Goal: Information Seeking & Learning: Learn about a topic

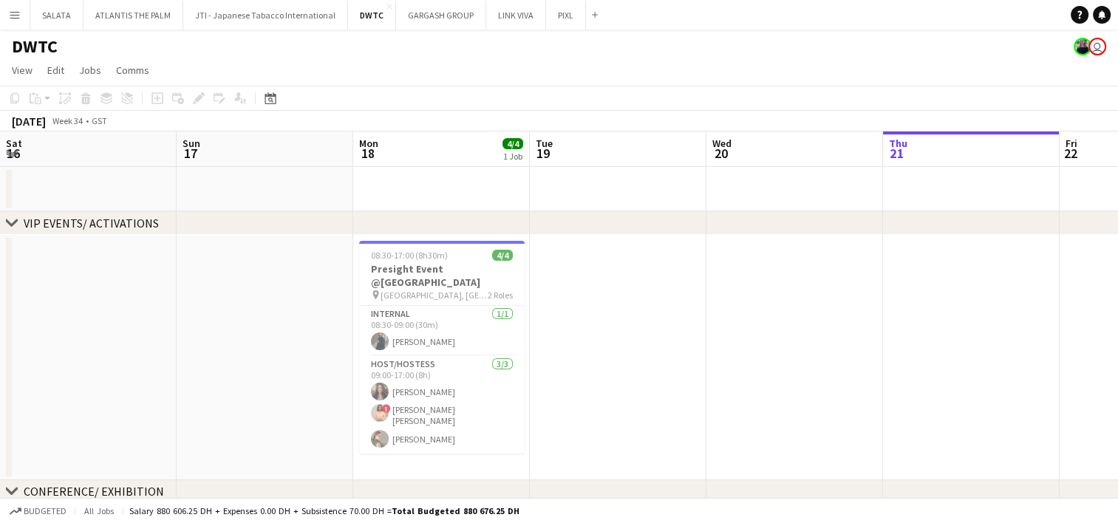
scroll to position [0, 353]
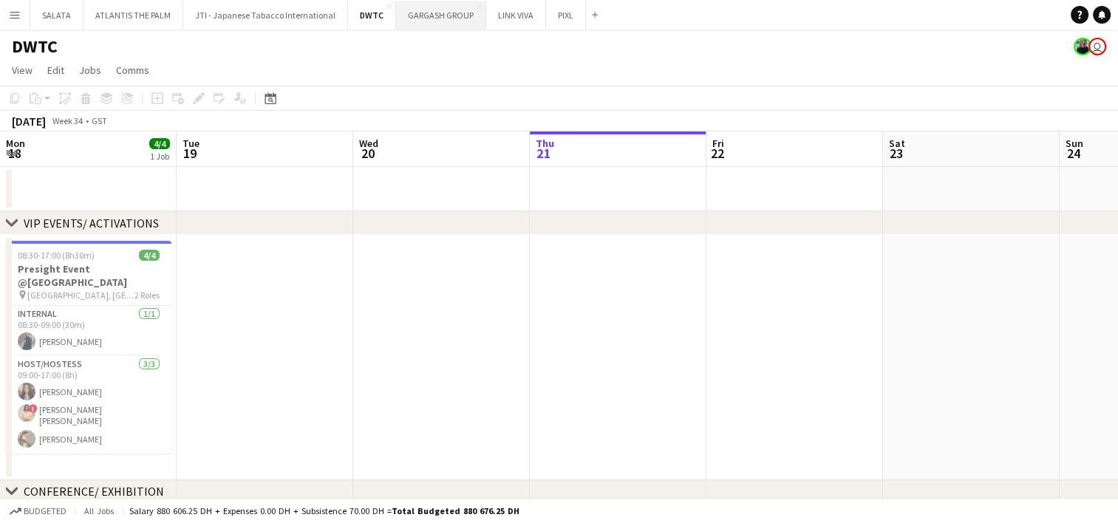
click at [443, 14] on button "GARGASH GROUP Close" at bounding box center [441, 15] width 90 height 29
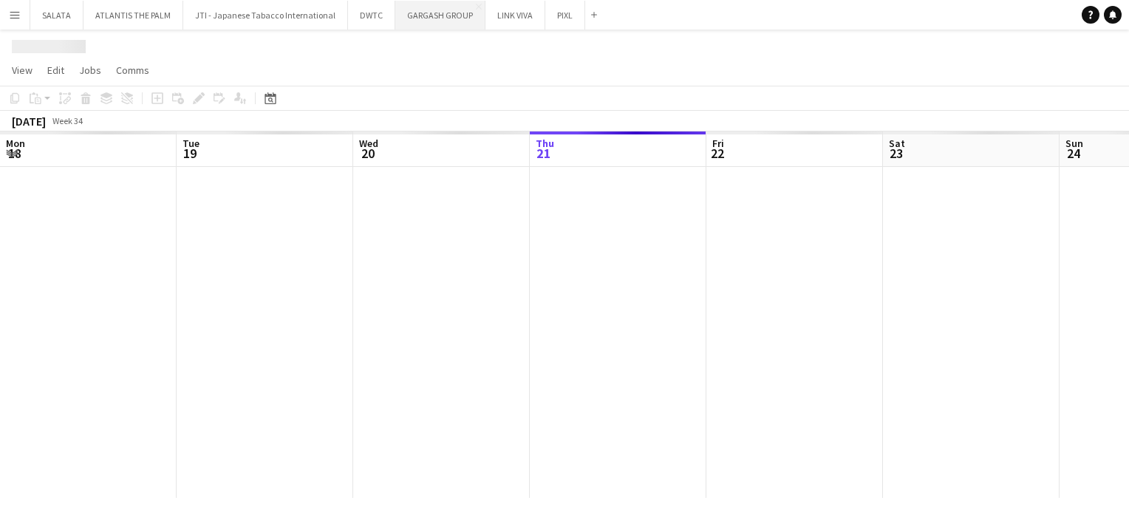
scroll to position [0, 353]
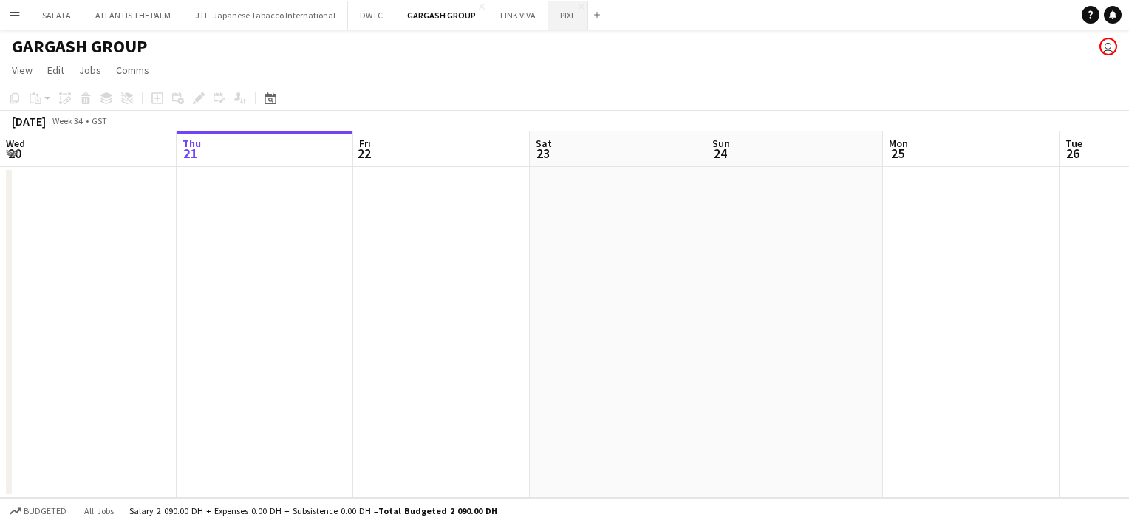
drag, startPoint x: 472, startPoint y: 5, endPoint x: 472, endPoint y: 14, distance: 8.9
click at [479, 5] on app-icon "Close" at bounding box center [482, 7] width 6 height 6
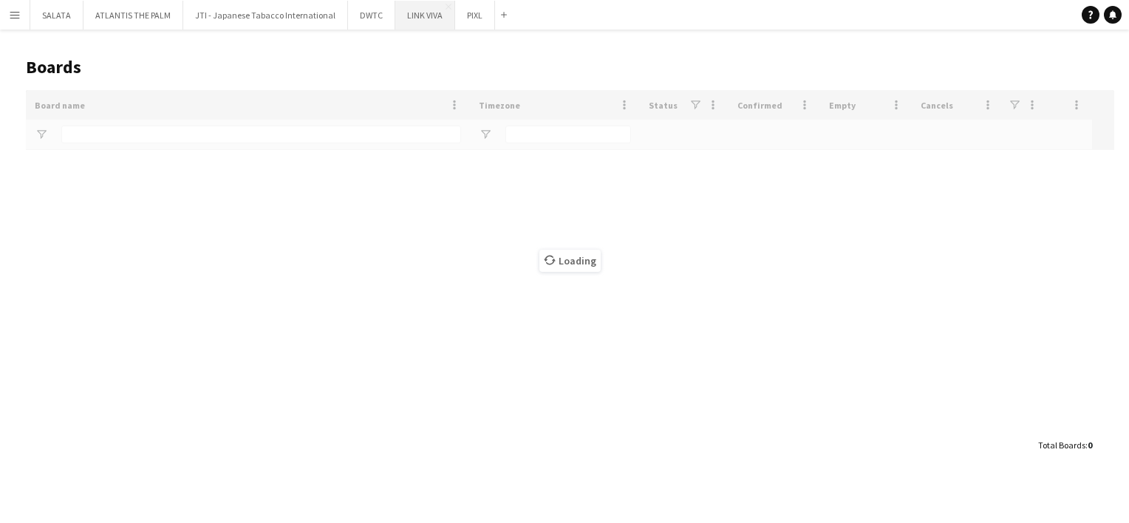
click at [415, 18] on button "LINK VIVA Close" at bounding box center [425, 15] width 60 height 29
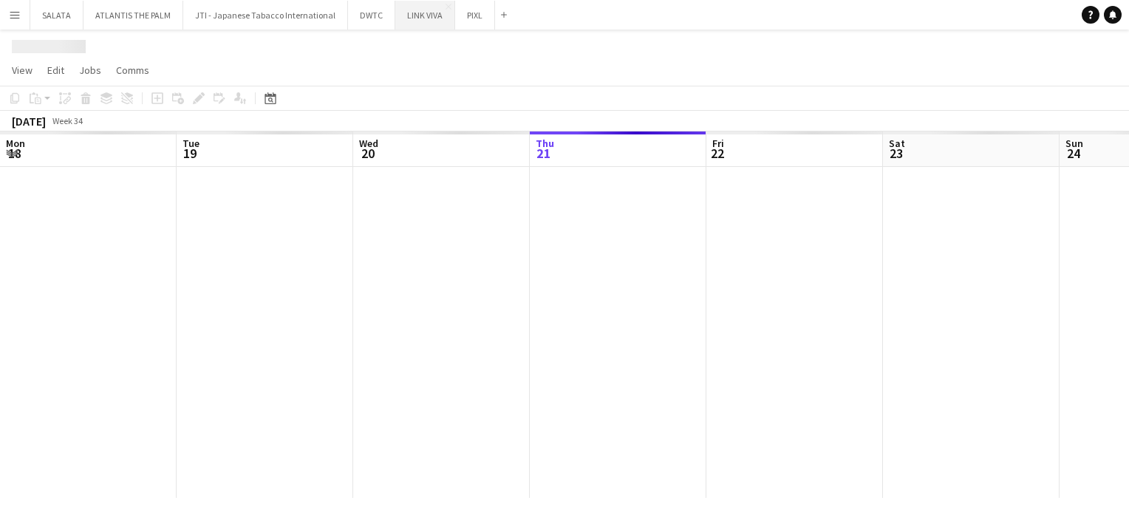
scroll to position [0, 353]
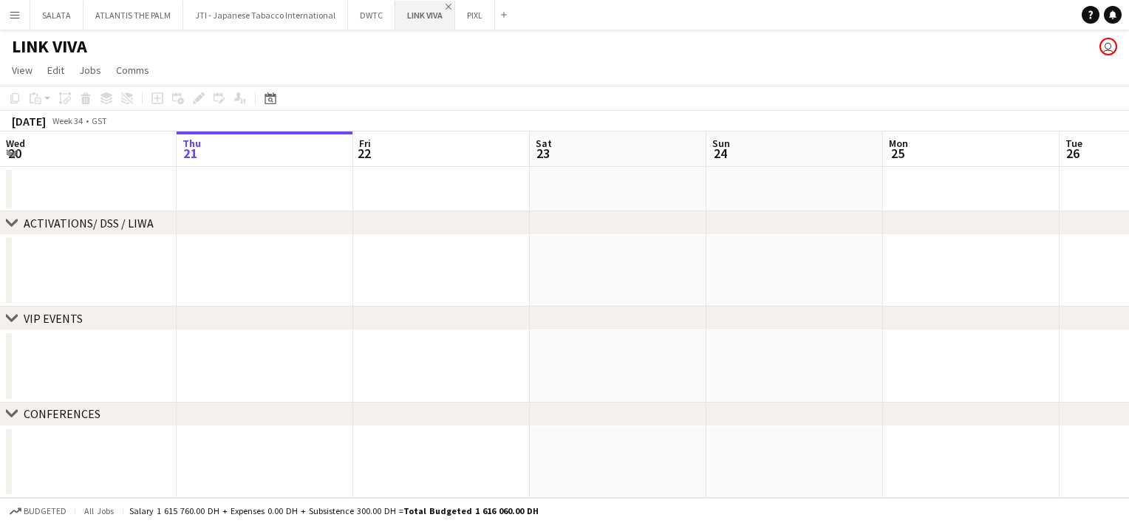
click at [446, 4] on app-icon "Close" at bounding box center [449, 7] width 6 height 6
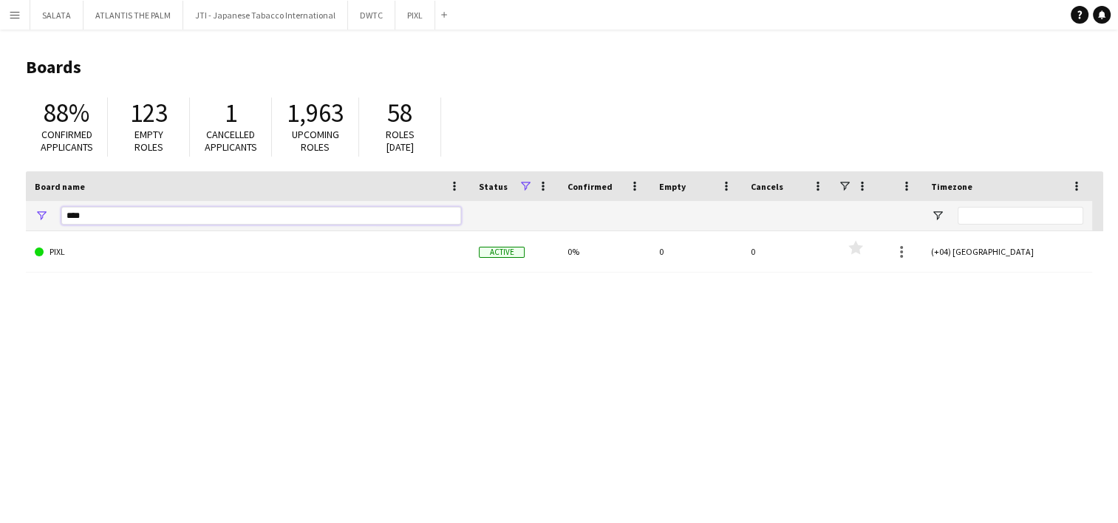
drag, startPoint x: 100, startPoint y: 214, endPoint x: 43, endPoint y: 216, distance: 57.0
click at [43, 216] on div "****" at bounding box center [248, 216] width 444 height 30
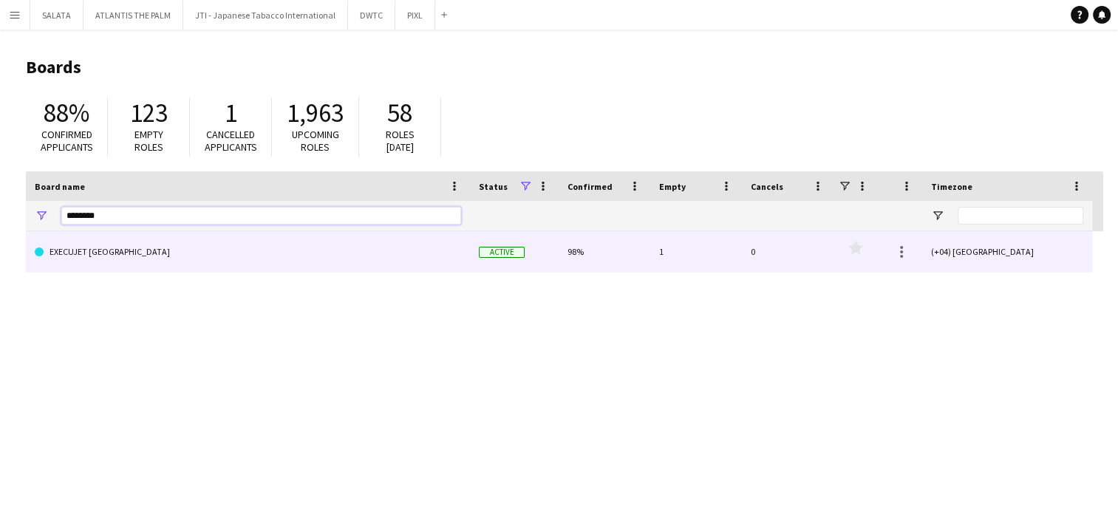
type input "********"
click at [71, 258] on link "EXECUJET [GEOGRAPHIC_DATA]" at bounding box center [248, 251] width 426 height 41
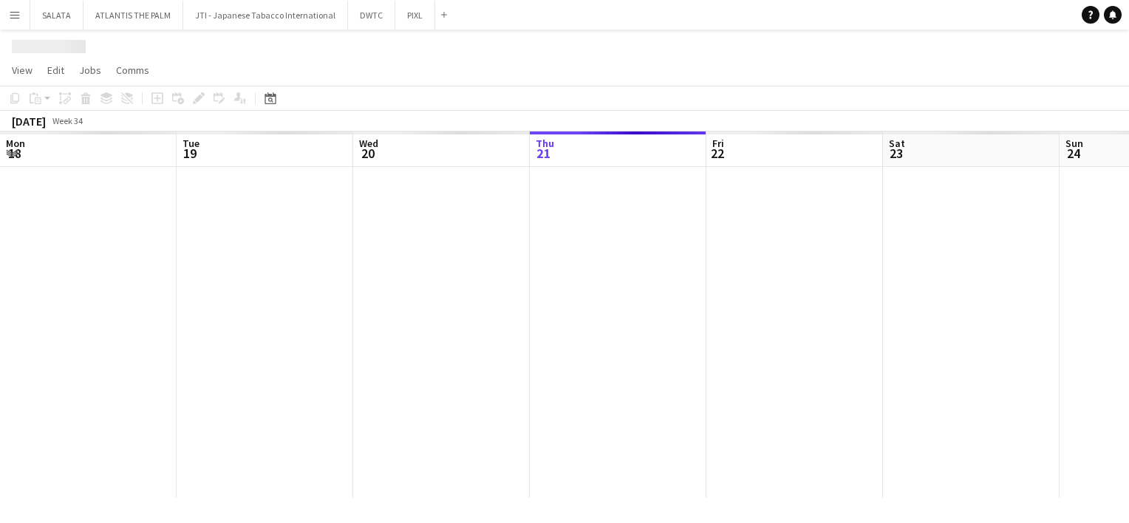
scroll to position [0, 353]
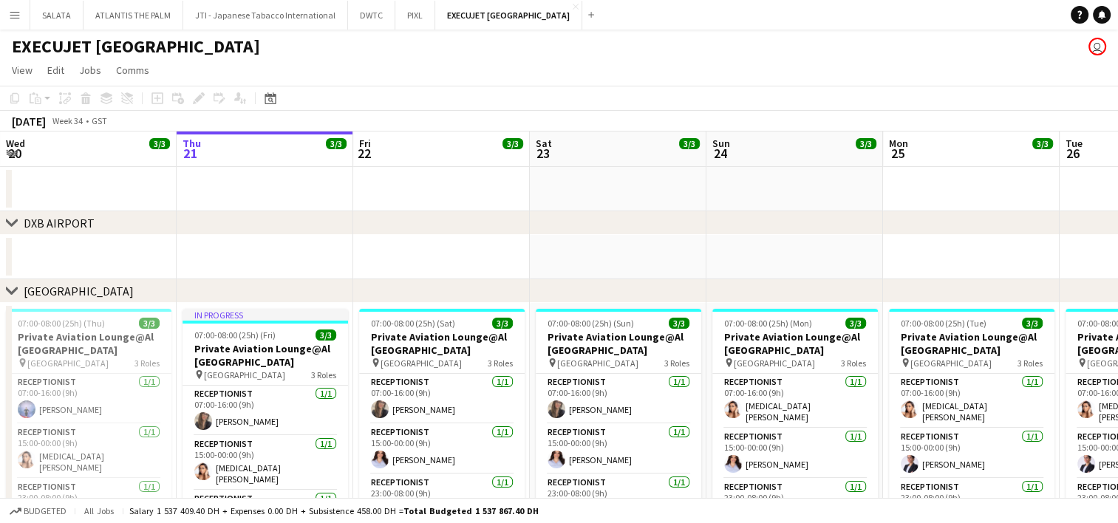
click at [16, 17] on app-icon "Menu" at bounding box center [15, 15] width 12 height 12
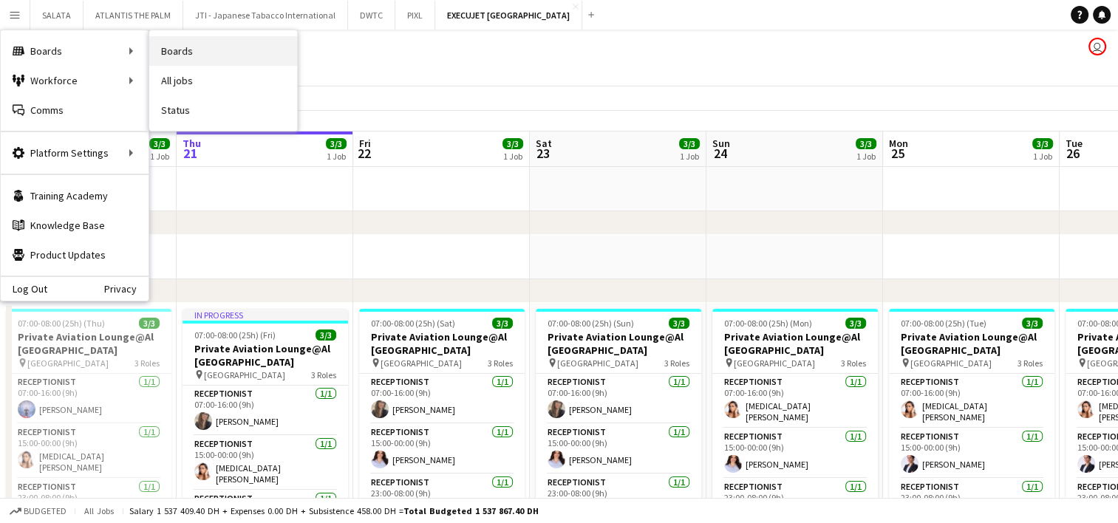
click at [155, 58] on link "Boards" at bounding box center [223, 51] width 148 height 30
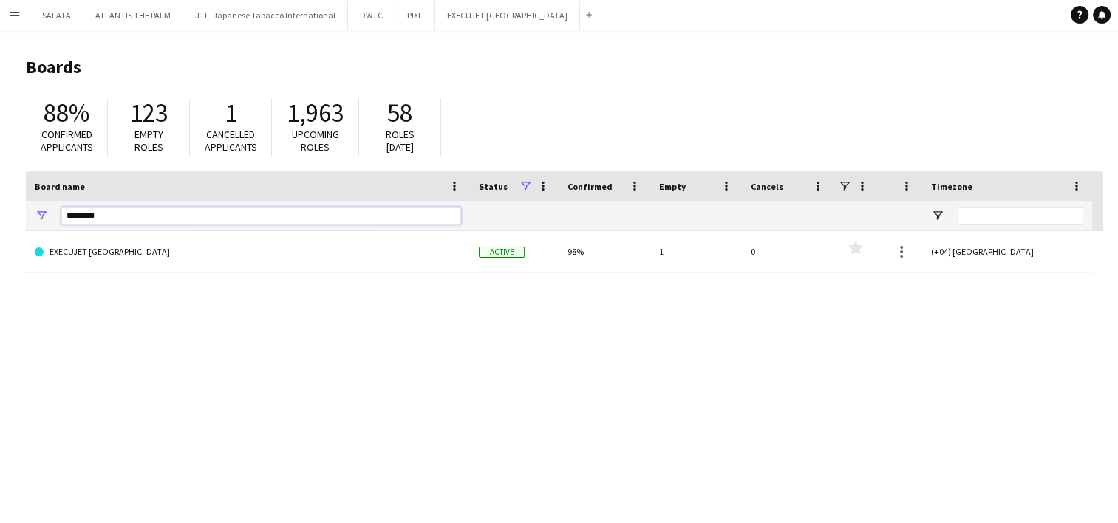
drag, startPoint x: 116, startPoint y: 222, endPoint x: 35, endPoint y: 226, distance: 80.7
click at [35, 226] on div "********" at bounding box center [248, 216] width 444 height 30
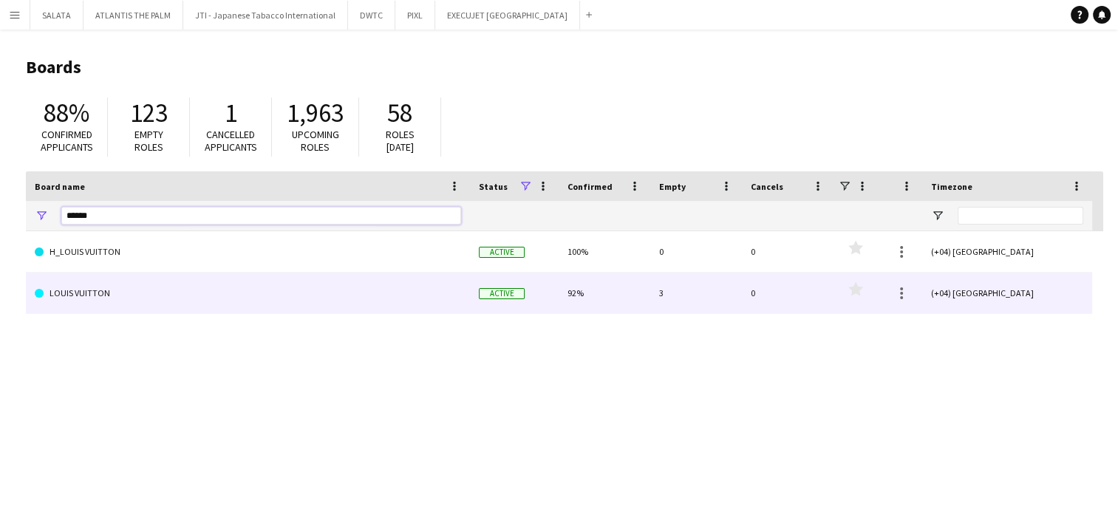
type input "*****"
click at [71, 284] on link "LOUIS VUITTON" at bounding box center [248, 293] width 426 height 41
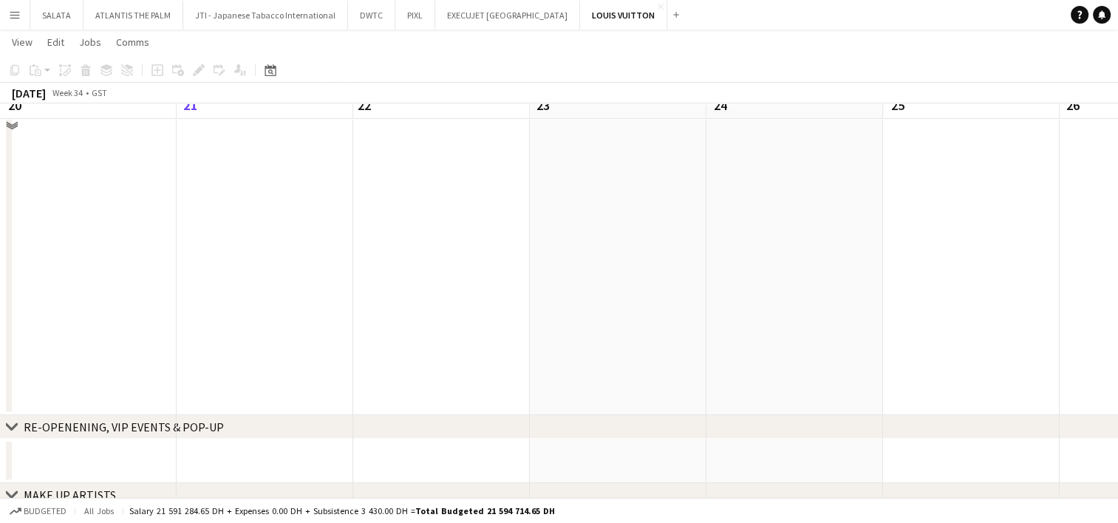
scroll to position [148, 0]
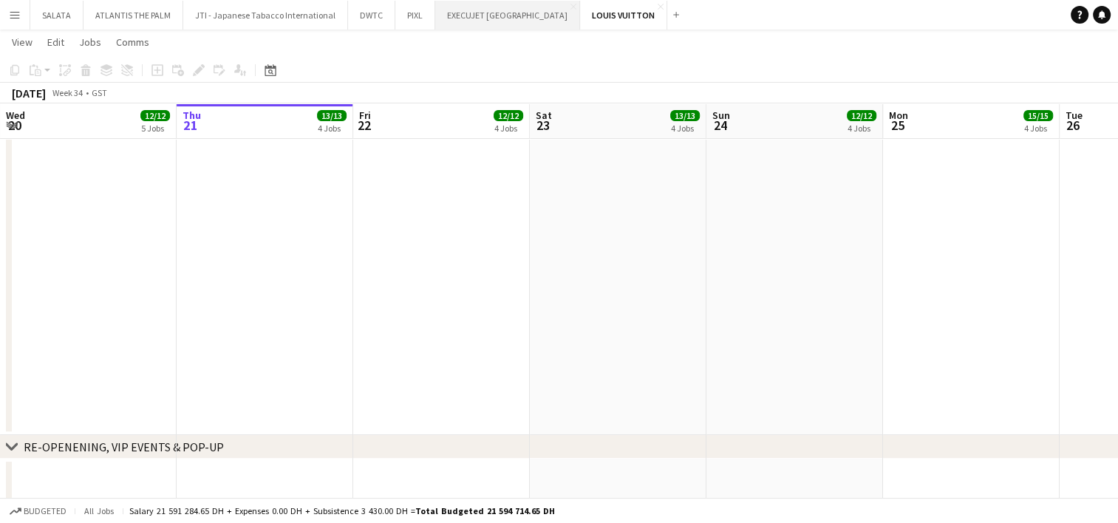
click at [488, 24] on button "EXECUJET [GEOGRAPHIC_DATA] Close" at bounding box center [507, 15] width 145 height 29
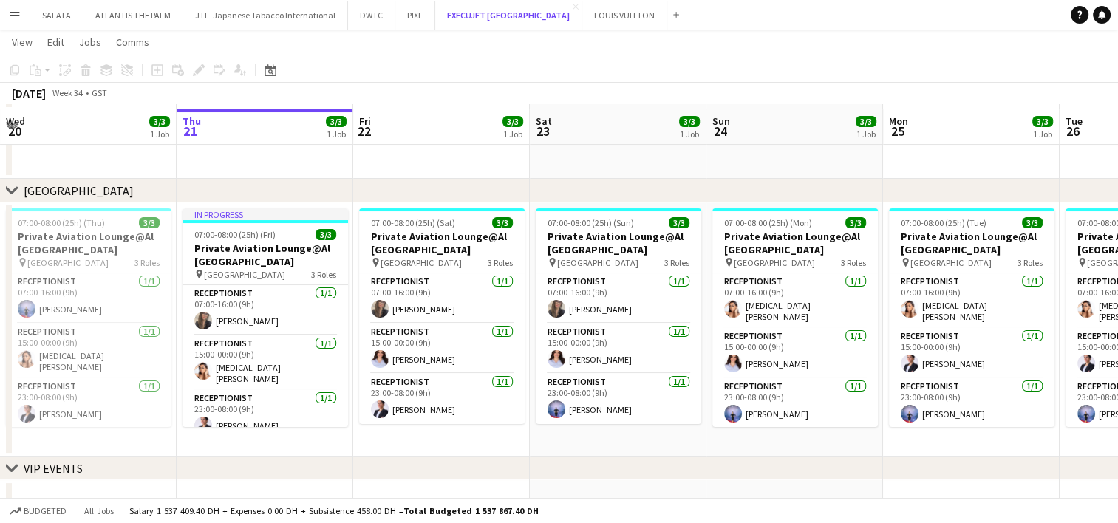
scroll to position [106, 0]
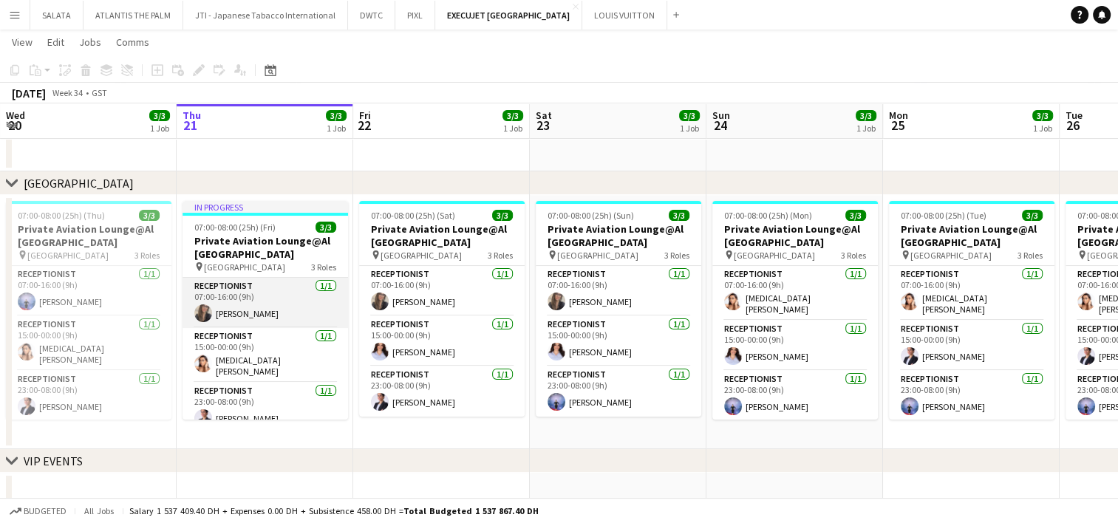
click at [237, 310] on app-card-role "Receptionist [DATE] 07:00-16:00 (9h) [PERSON_NAME]" at bounding box center [266, 303] width 166 height 50
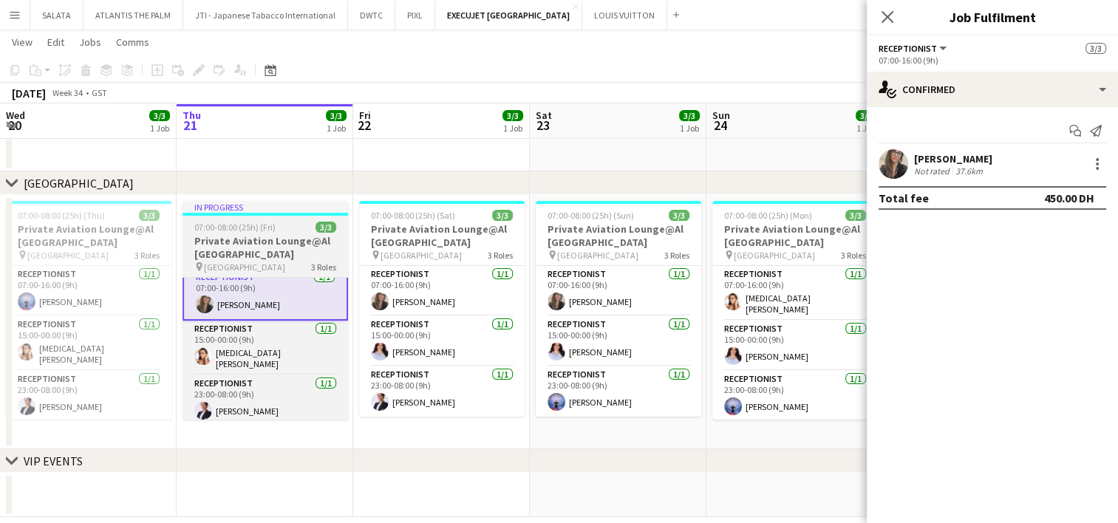
scroll to position [0, 0]
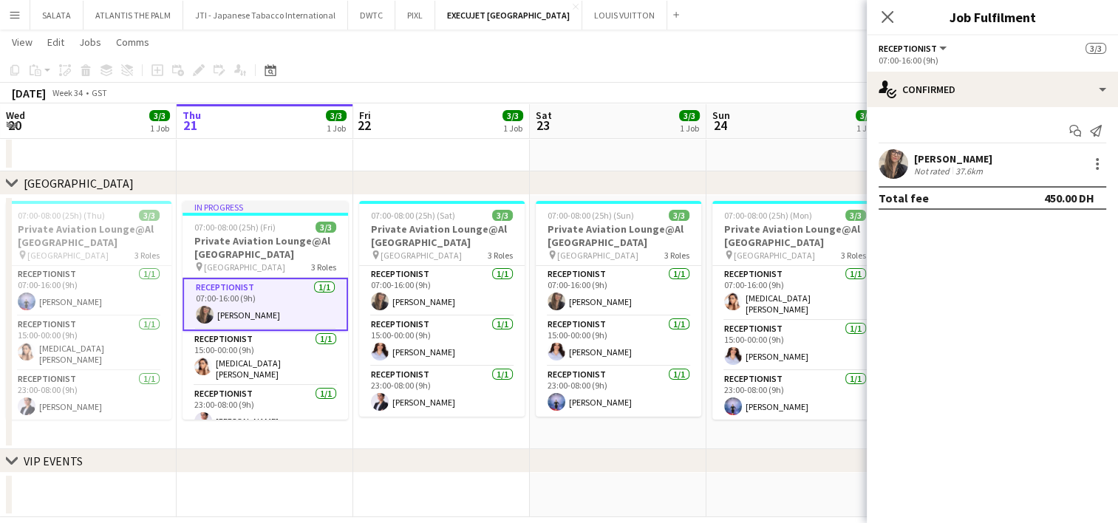
click at [890, 165] on app-user-avatar at bounding box center [894, 164] width 30 height 30
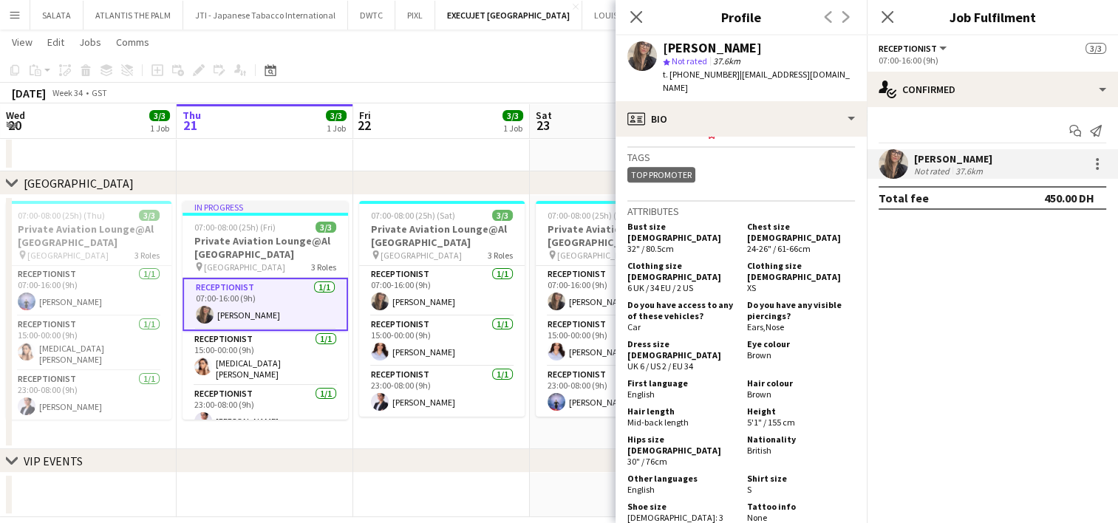
scroll to position [965, 0]
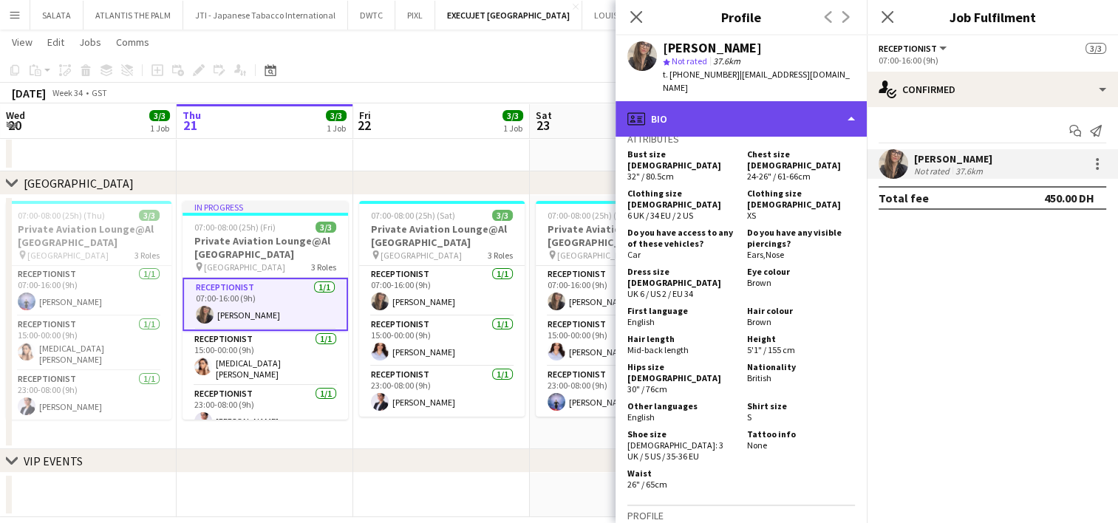
click at [696, 104] on div "profile Bio" at bounding box center [741, 118] width 251 height 35
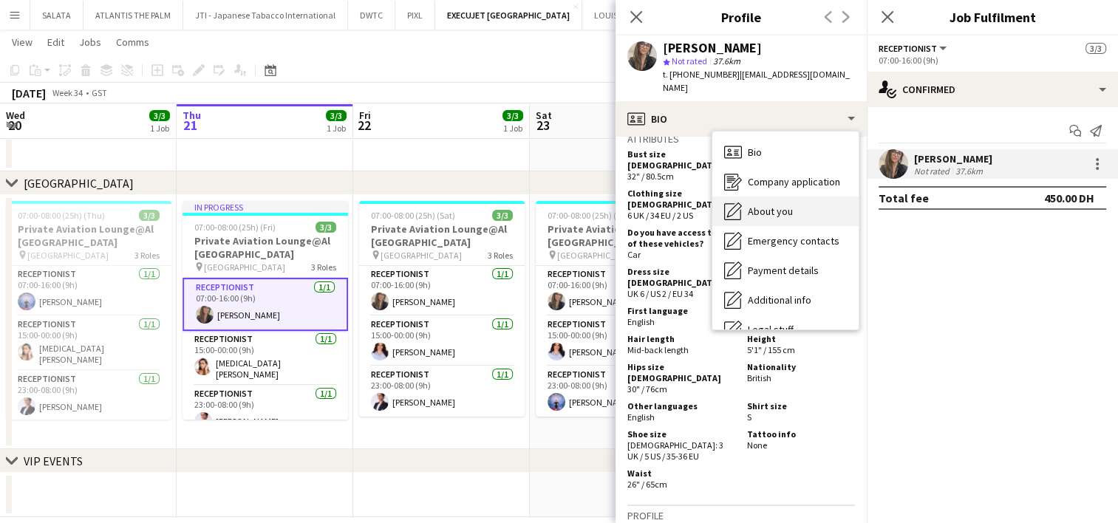
click at [778, 205] on span "About you" at bounding box center [770, 211] width 45 height 13
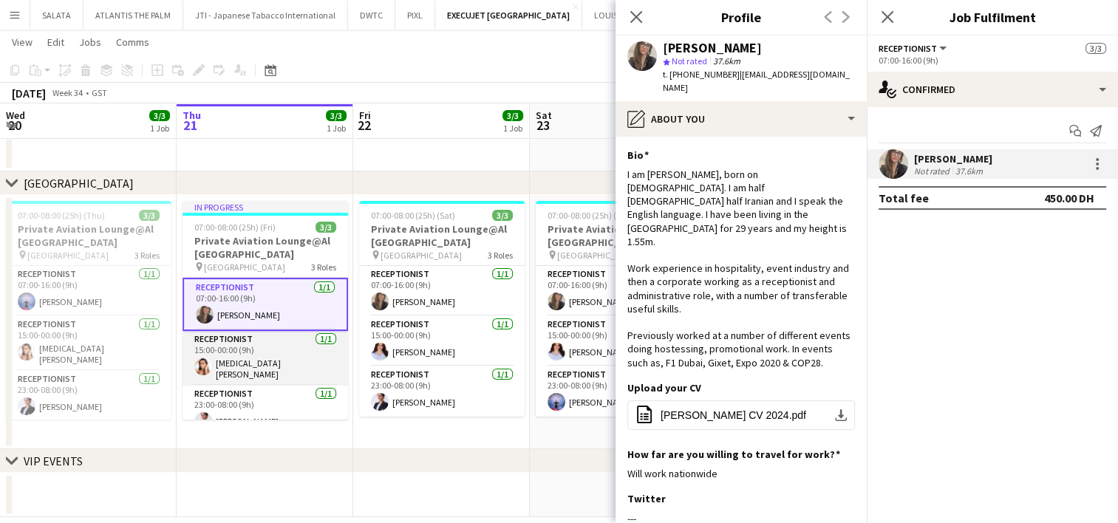
click at [239, 356] on app-card-role "Receptionist [DATE] 15:00-00:00 (9h) [MEDICAL_DATA][PERSON_NAME]" at bounding box center [266, 358] width 166 height 55
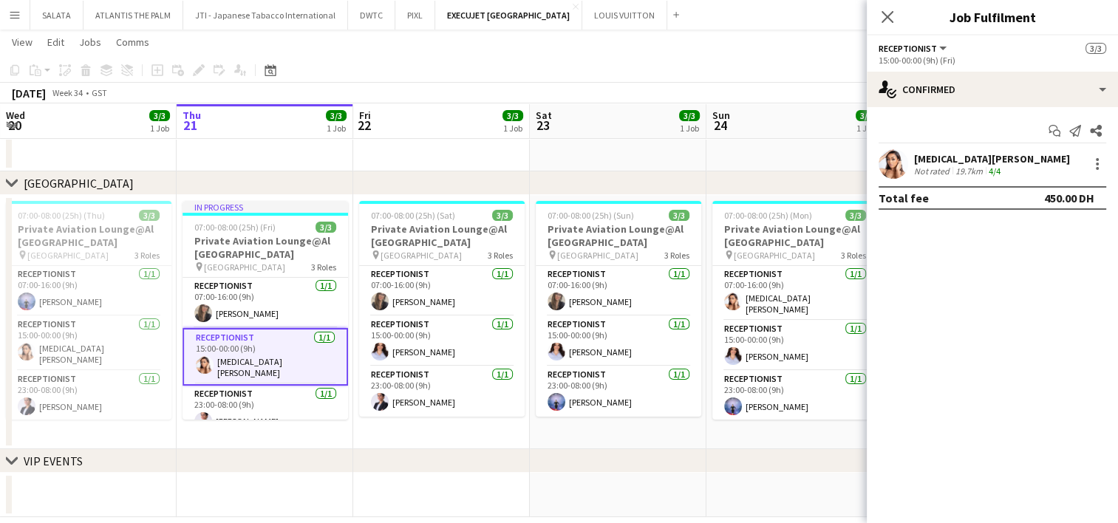
click at [892, 169] on app-user-avatar at bounding box center [894, 164] width 30 height 30
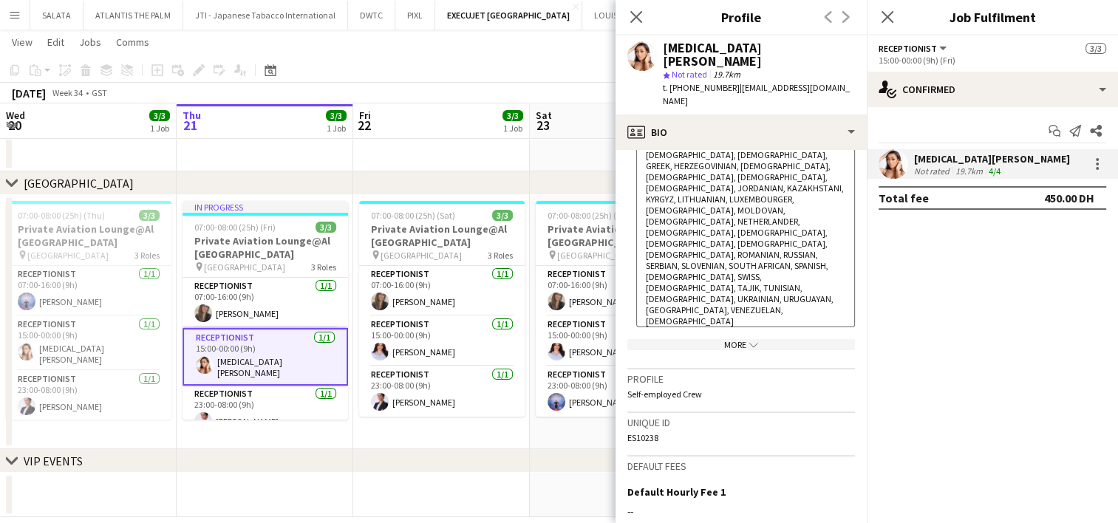
scroll to position [981, 0]
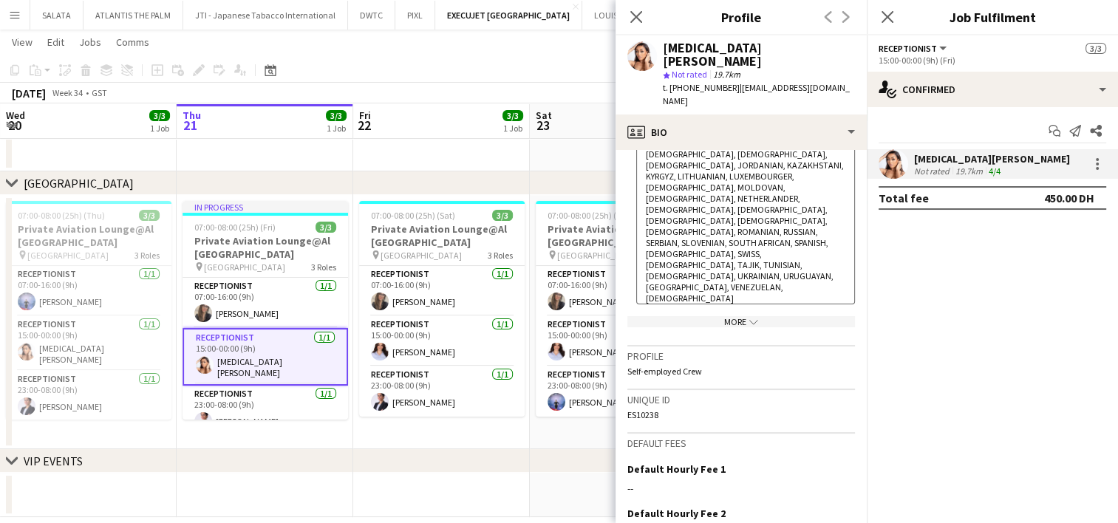
click at [732, 316] on div "More chevron-down" at bounding box center [742, 321] width 228 height 11
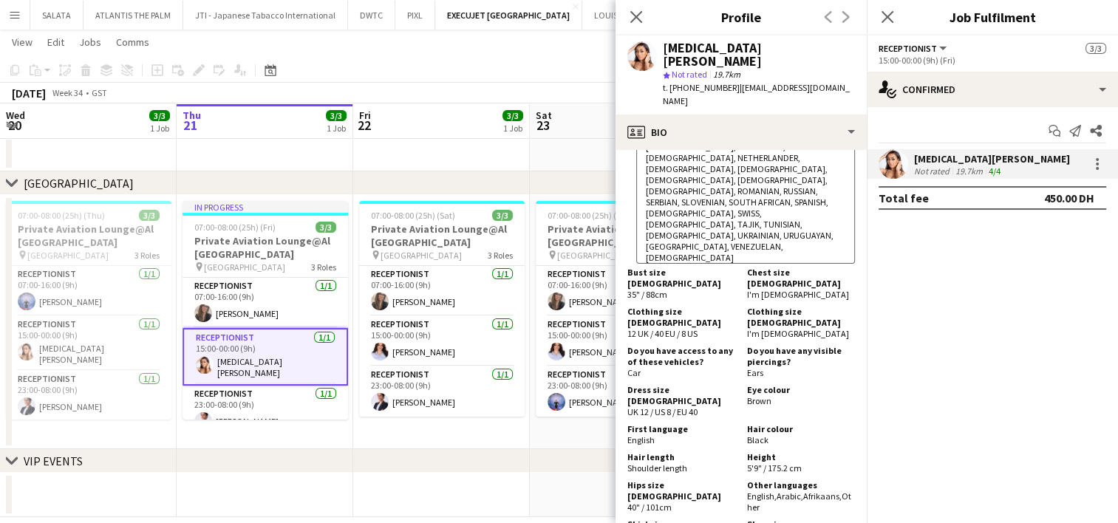
scroll to position [1027, 0]
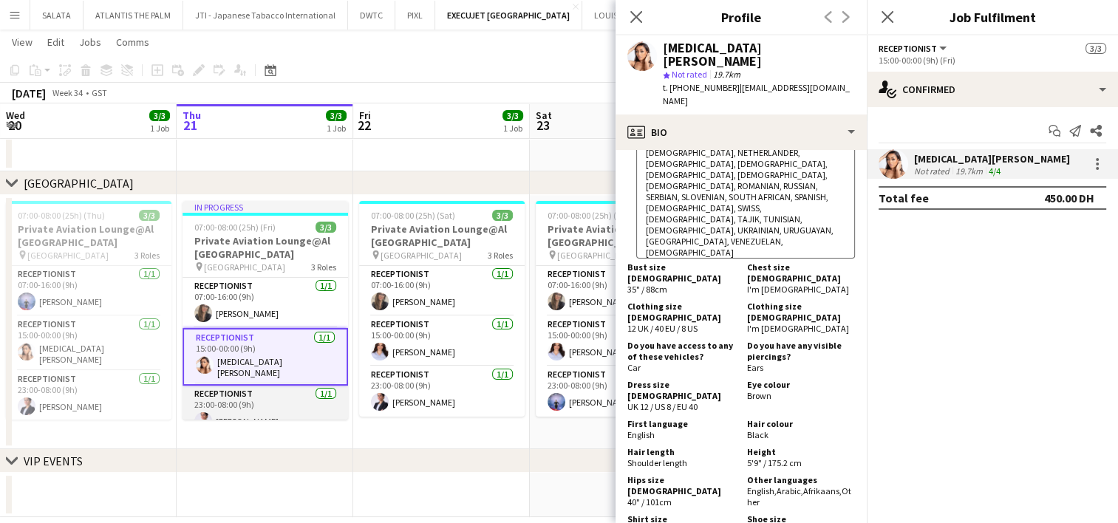
click at [205, 418] on app-user-avatar at bounding box center [203, 421] width 18 height 18
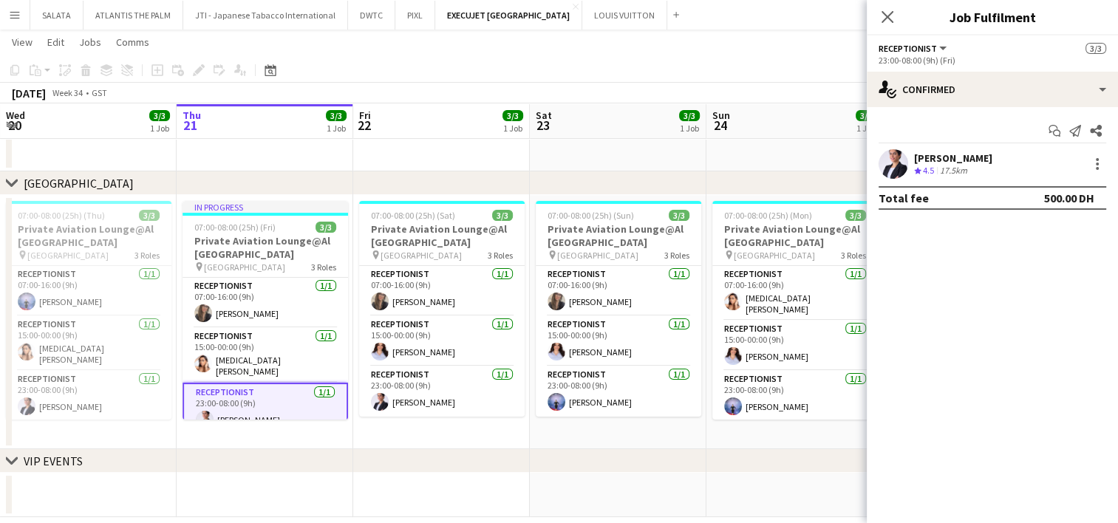
click at [895, 171] on app-user-avatar at bounding box center [894, 164] width 30 height 30
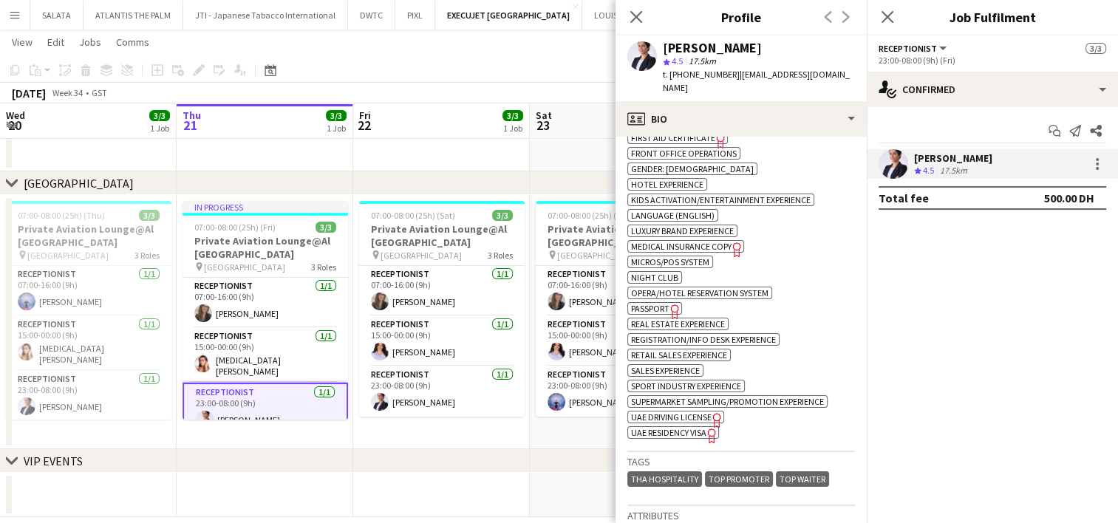
scroll to position [1405, 0]
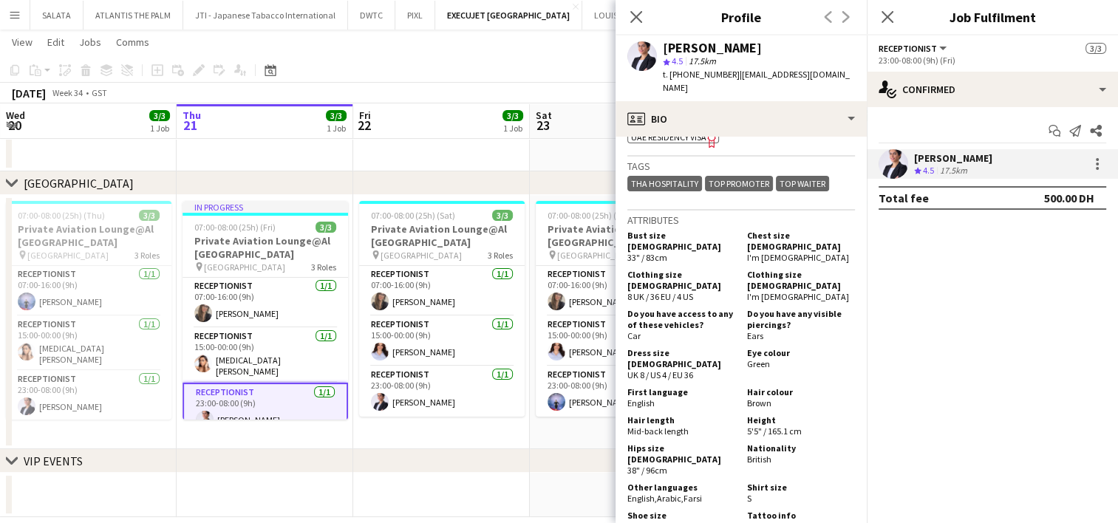
drag, startPoint x: 772, startPoint y: 384, endPoint x: 731, endPoint y: 387, distance: 40.7
click at [731, 443] on div "Hips size [DEMOGRAPHIC_DATA] 38" / 96cm Nationality [DEMOGRAPHIC_DATA]" at bounding box center [742, 461] width 228 height 36
drag, startPoint x: 731, startPoint y: 387, endPoint x: 639, endPoint y: 413, distance: 96.2
click at [639, 493] on span "English ," at bounding box center [643, 498] width 30 height 11
drag, startPoint x: 639, startPoint y: 413, endPoint x: 701, endPoint y: 412, distance: 62.1
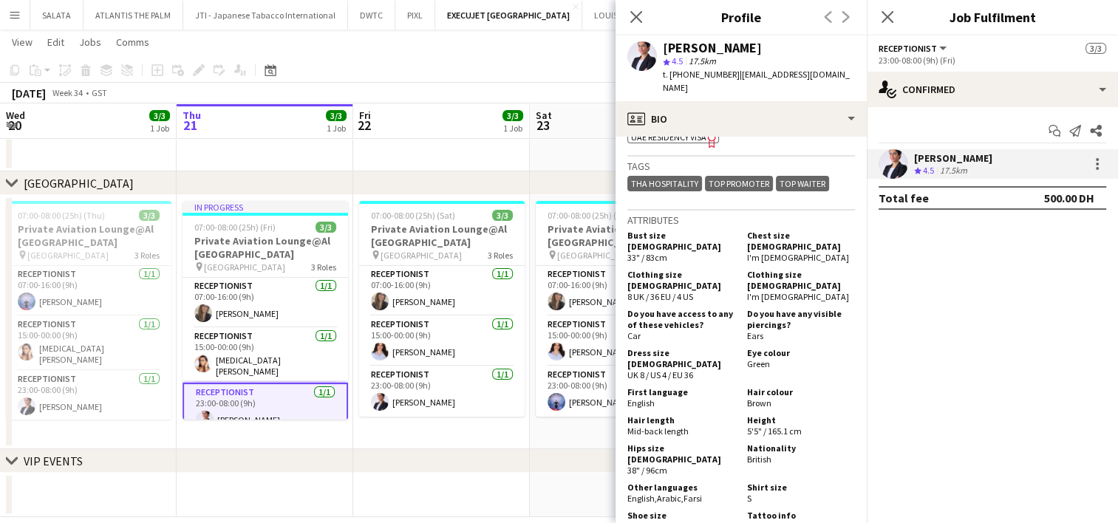
click at [701, 493] on span "Farsi" at bounding box center [693, 498] width 18 height 11
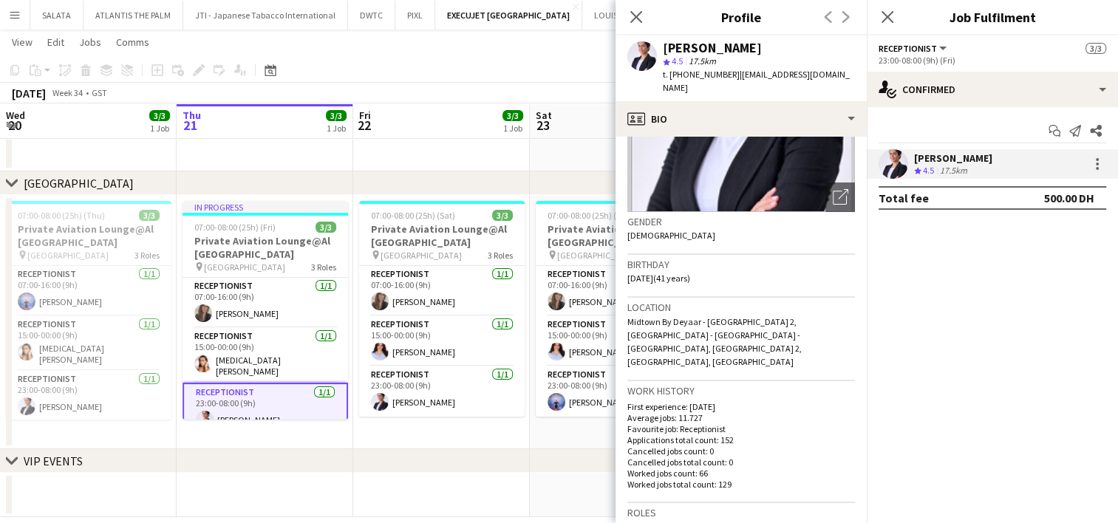
scroll to position [0, 0]
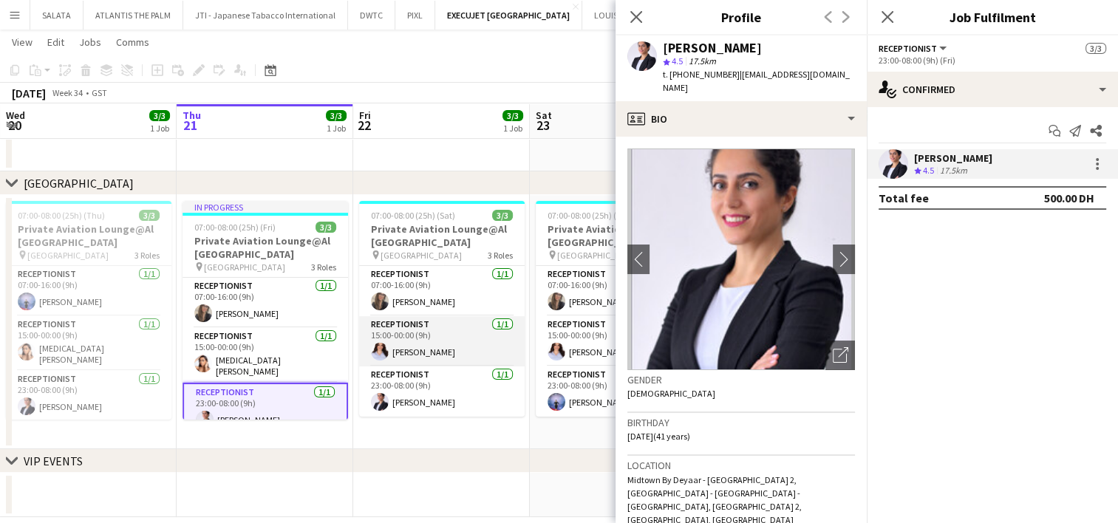
click at [381, 352] on app-user-avatar at bounding box center [380, 352] width 18 height 18
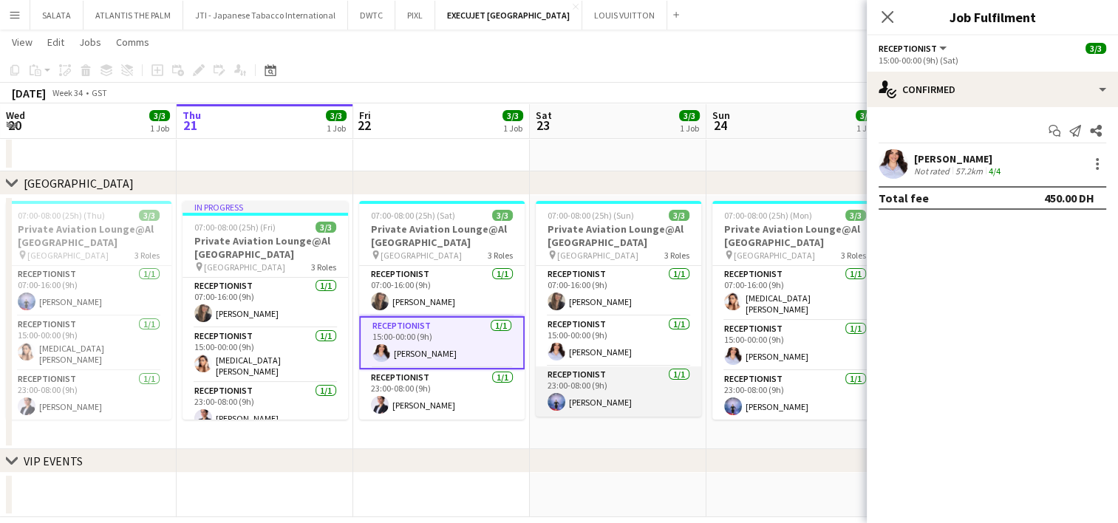
click at [554, 399] on app-user-avatar at bounding box center [557, 402] width 18 height 18
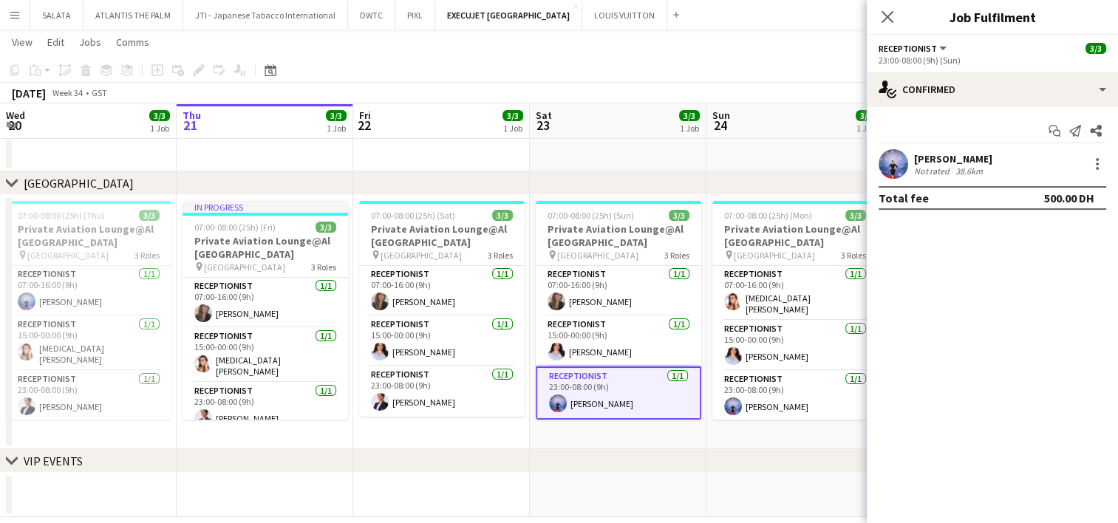
click at [890, 169] on app-user-avatar at bounding box center [894, 164] width 30 height 30
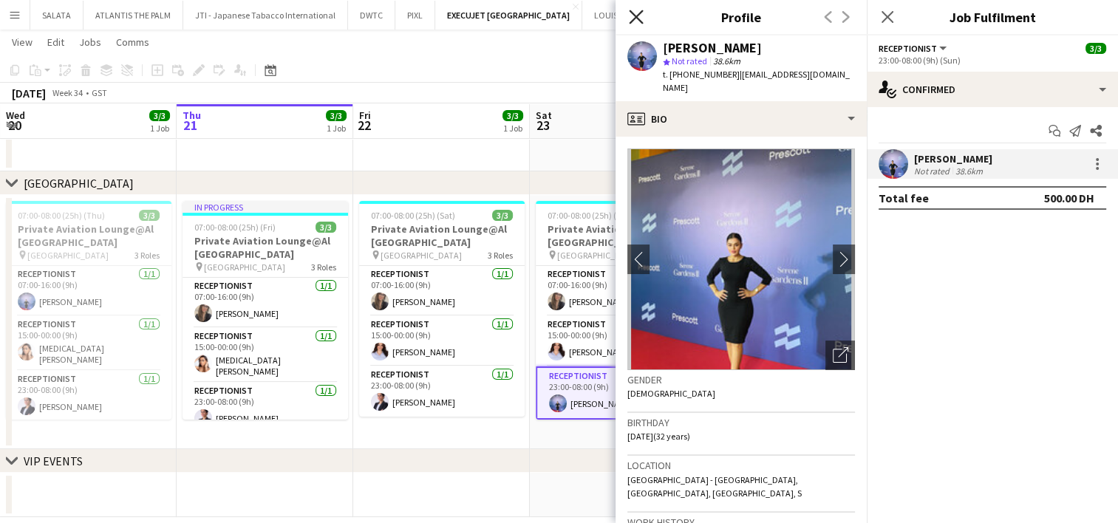
click at [639, 21] on icon at bounding box center [636, 17] width 14 height 14
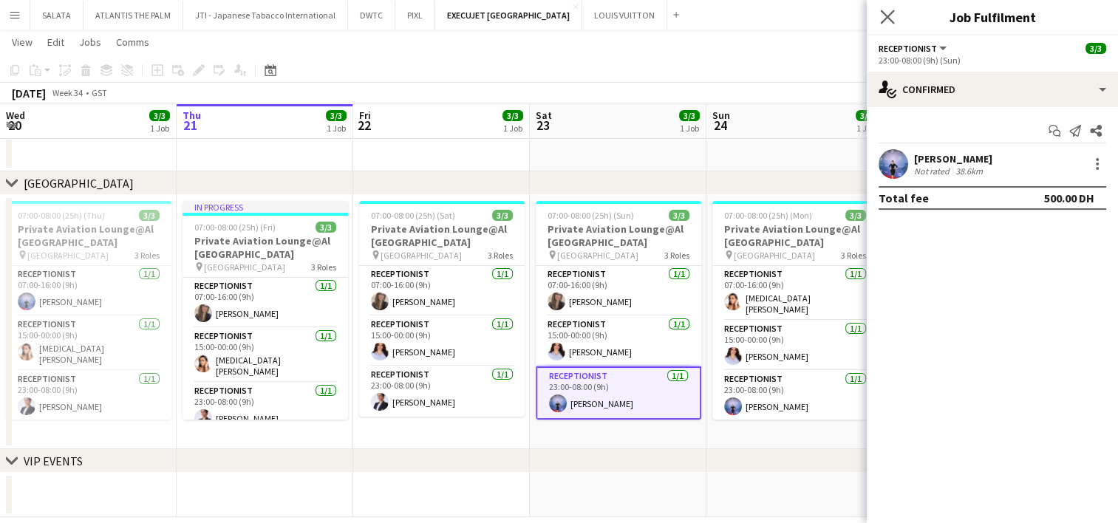
click at [894, 19] on app-icon "Close pop-in" at bounding box center [887, 17] width 21 height 21
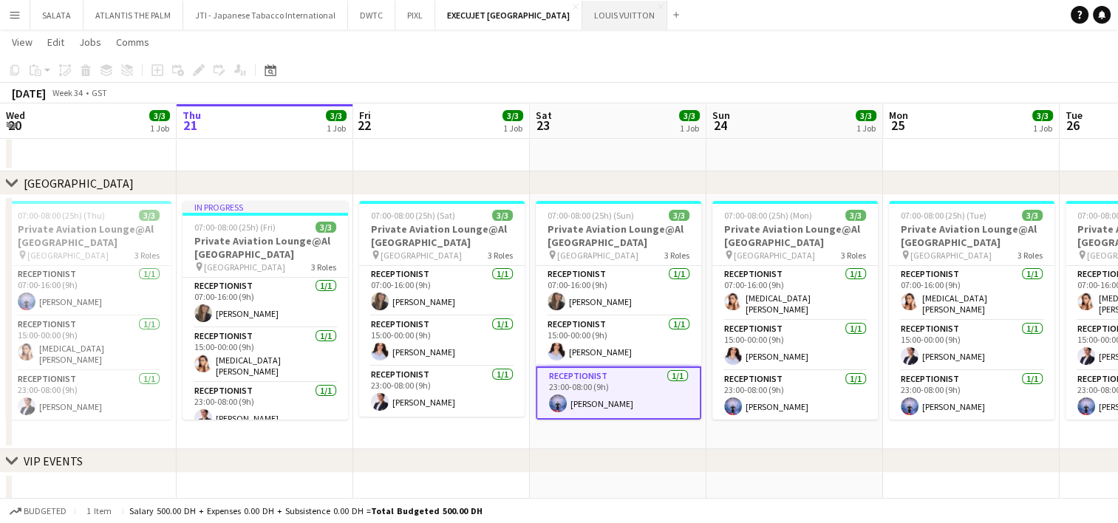
click at [593, 19] on button "LOUIS VUITTON Close" at bounding box center [624, 15] width 85 height 29
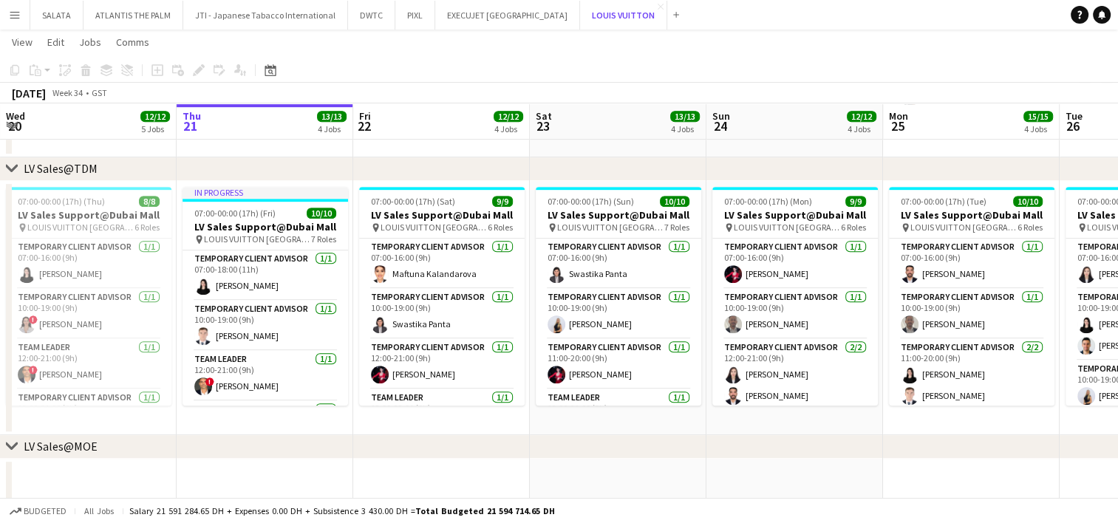
scroll to position [724, 0]
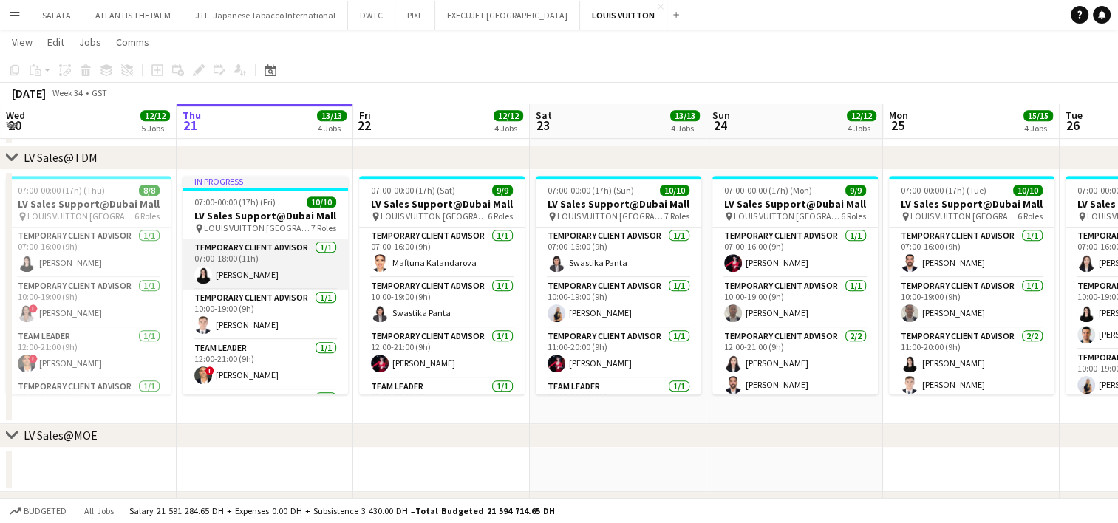
click at [208, 272] on app-user-avatar at bounding box center [203, 275] width 18 height 18
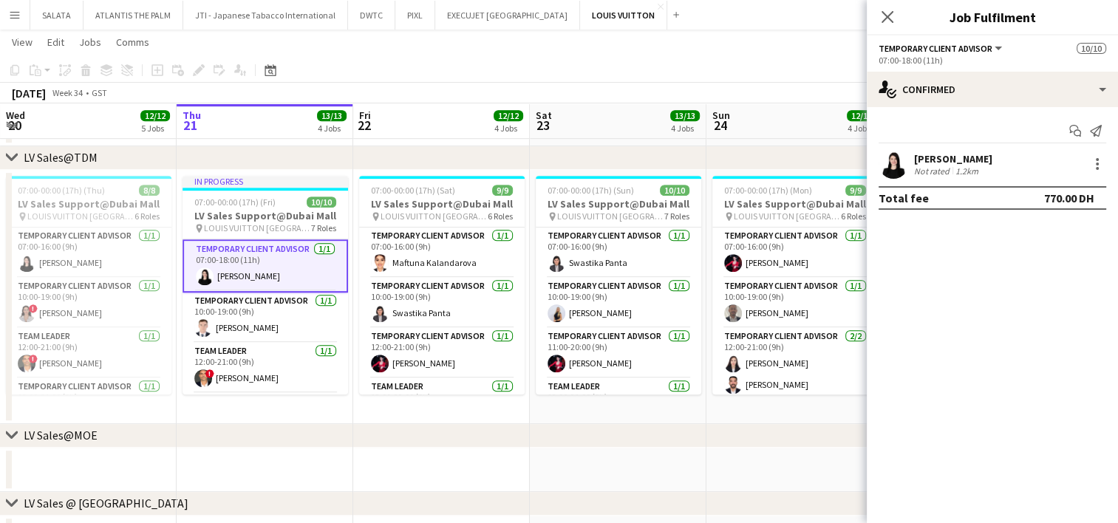
click at [894, 174] on app-user-avatar at bounding box center [894, 164] width 30 height 30
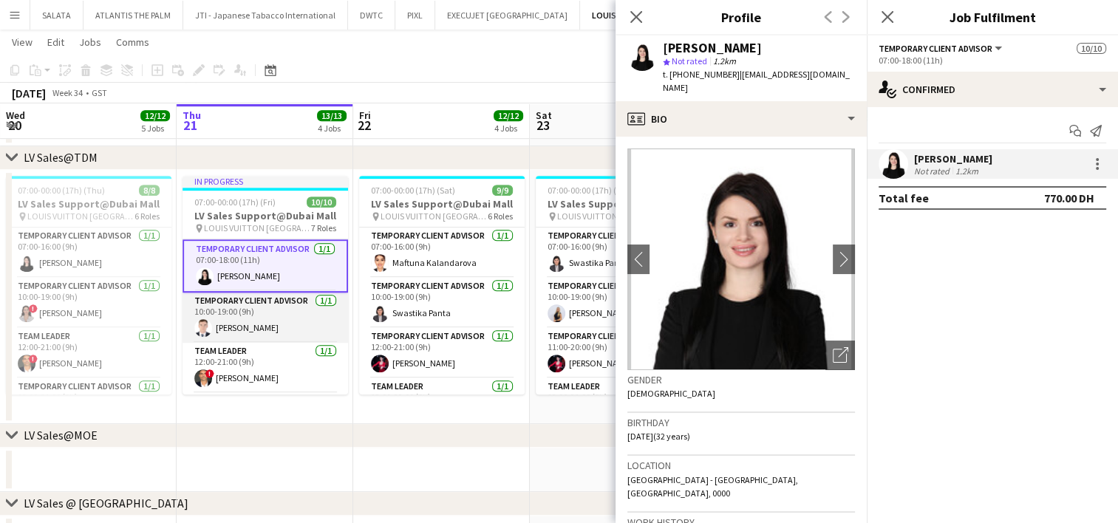
click at [199, 324] on app-user-avatar at bounding box center [203, 328] width 18 height 18
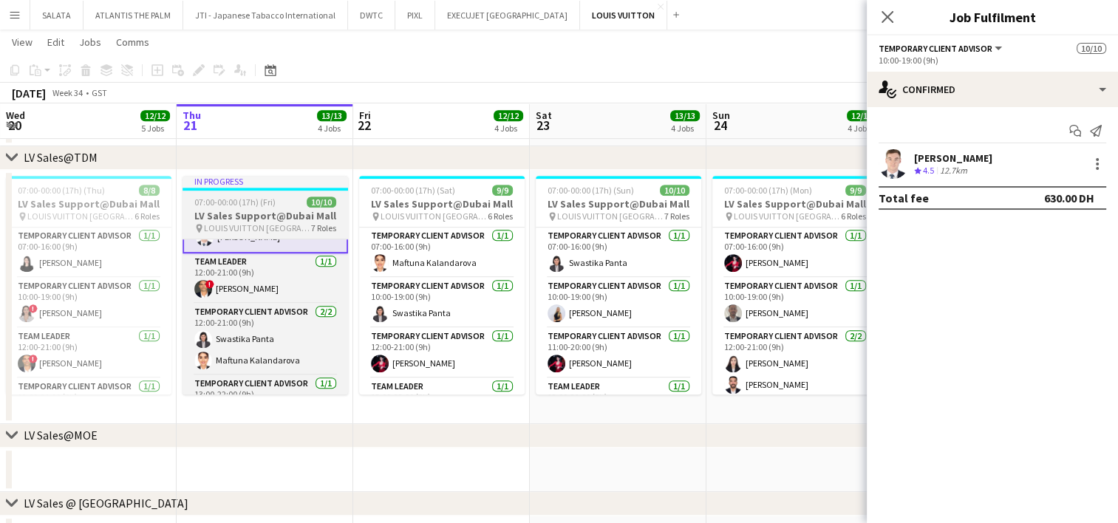
scroll to position [96, 0]
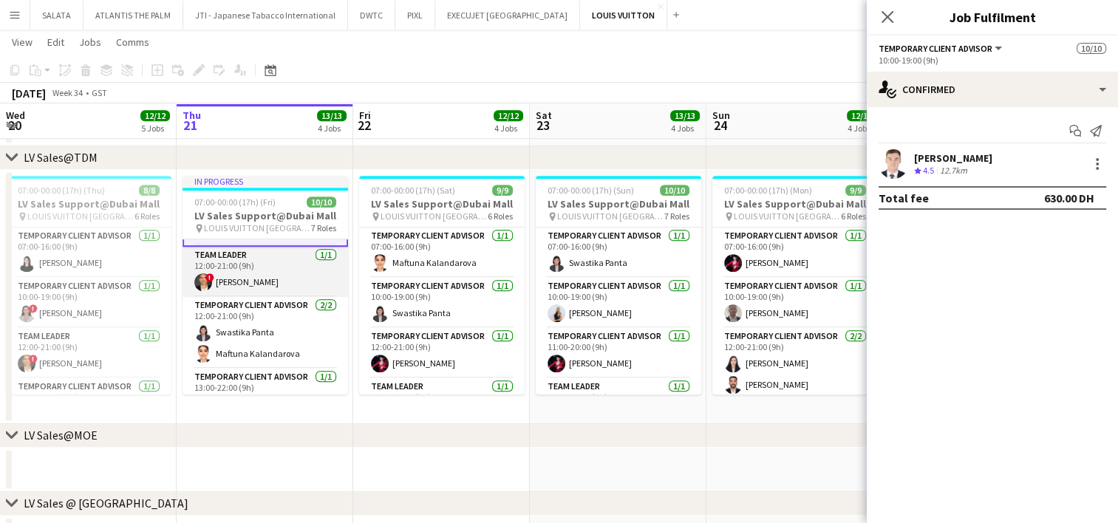
click at [204, 284] on app-user-avatar at bounding box center [203, 282] width 18 height 18
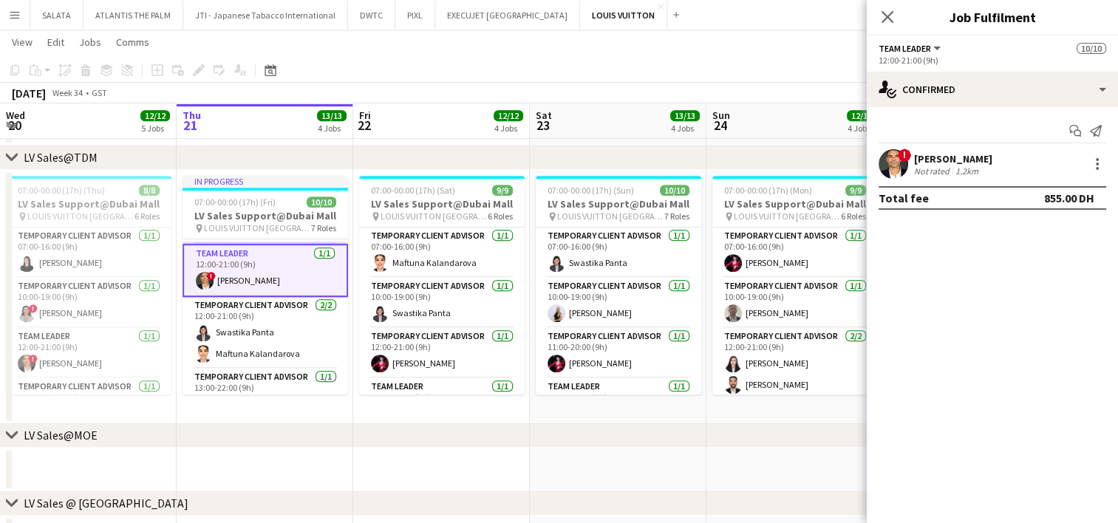
scroll to position [95, 0]
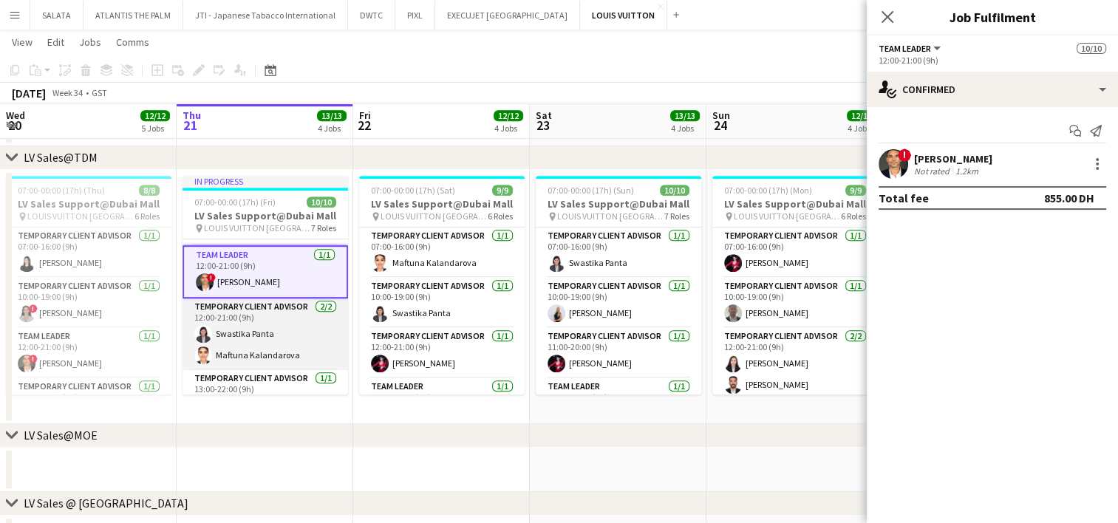
click at [237, 339] on app-card-role "Temporary Client Advisor [DATE] 12:00-21:00 (9h) Swastika Panta Maftuna Kalanda…" at bounding box center [266, 335] width 166 height 72
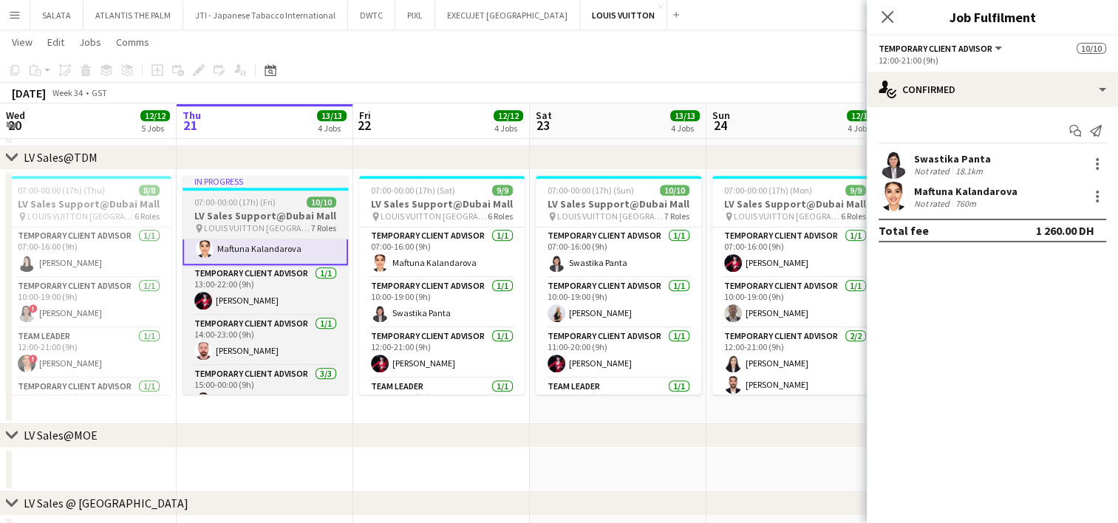
scroll to position [0, 0]
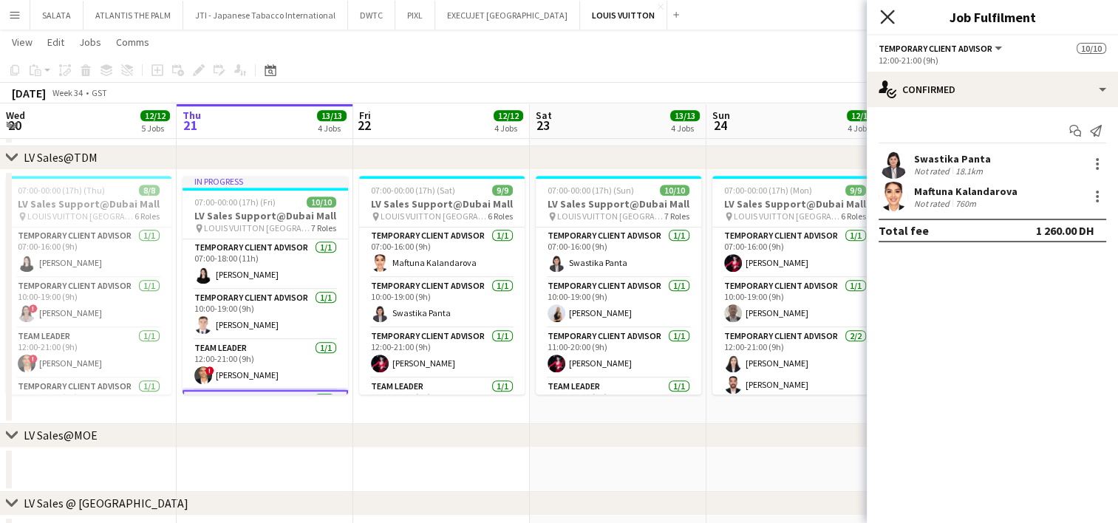
click at [881, 15] on icon "Close pop-in" at bounding box center [887, 17] width 14 height 14
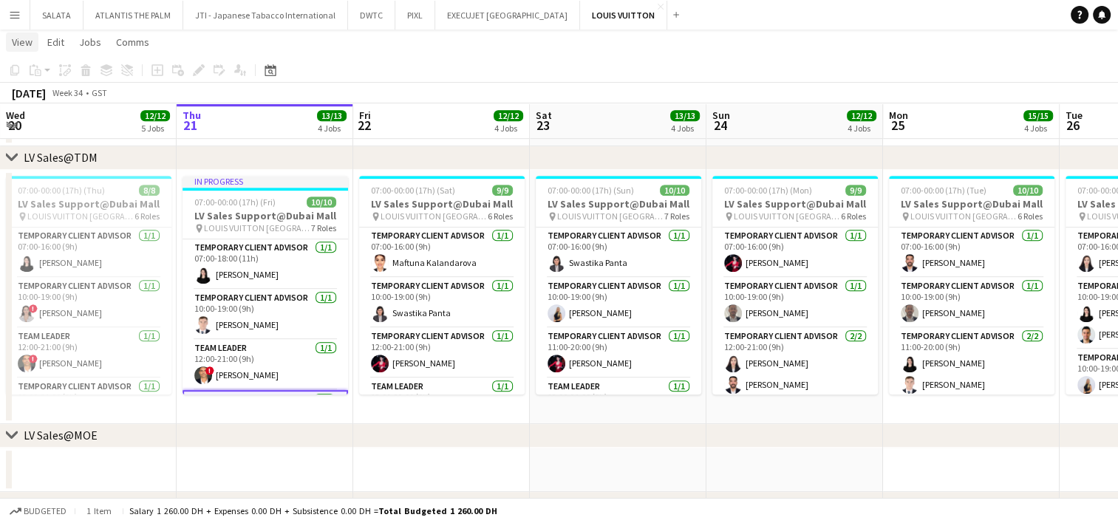
click at [18, 38] on span "View" at bounding box center [22, 41] width 21 height 13
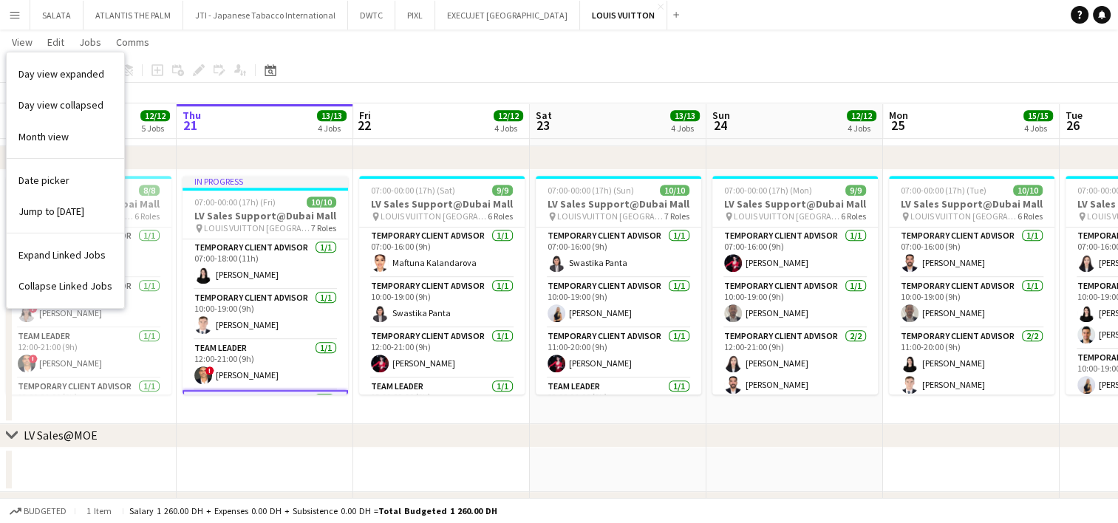
click at [20, 19] on app-icon "Menu" at bounding box center [15, 15] width 12 height 12
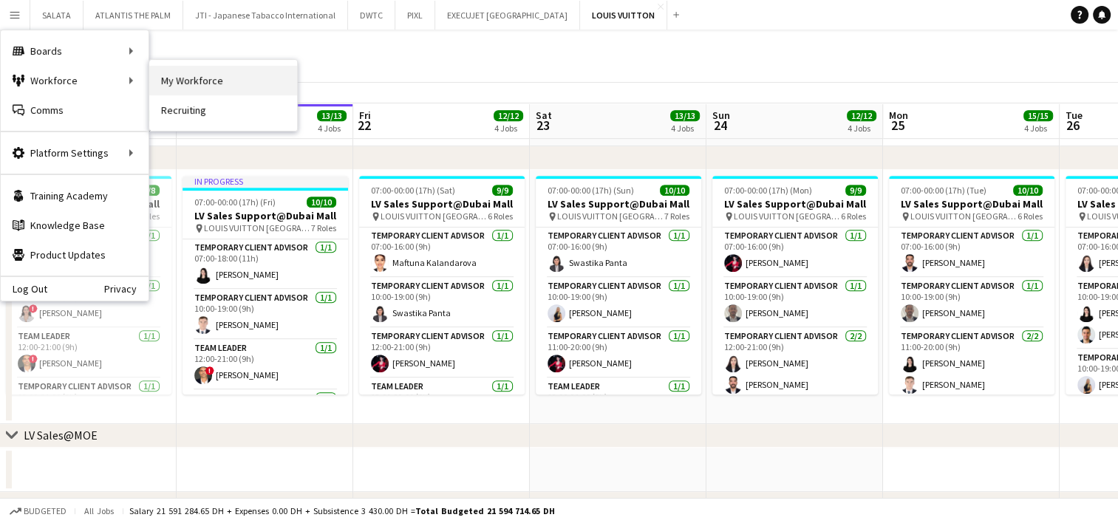
click at [178, 76] on link "My Workforce" at bounding box center [223, 81] width 148 height 30
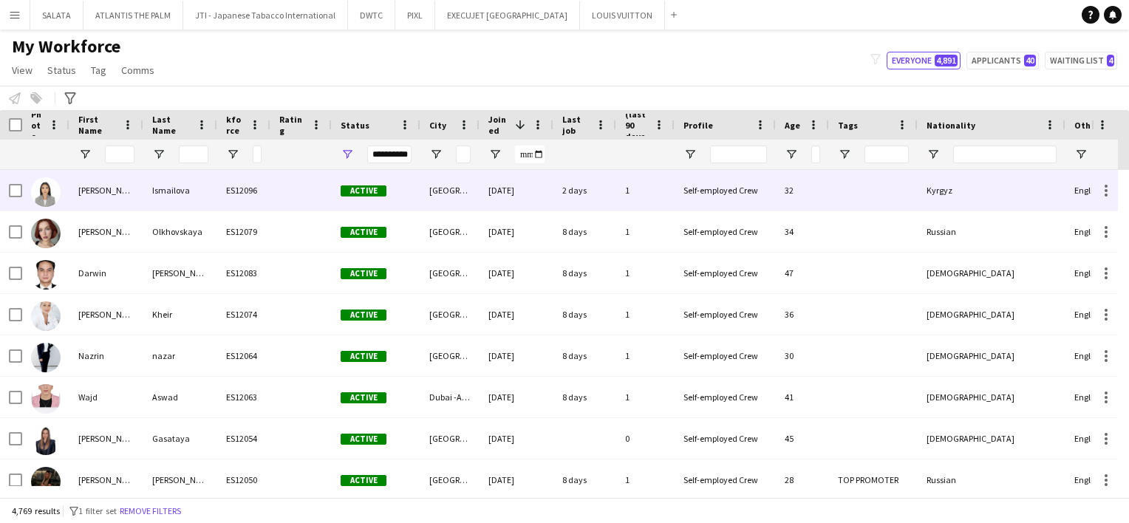
click at [53, 194] on img at bounding box center [46, 192] width 30 height 30
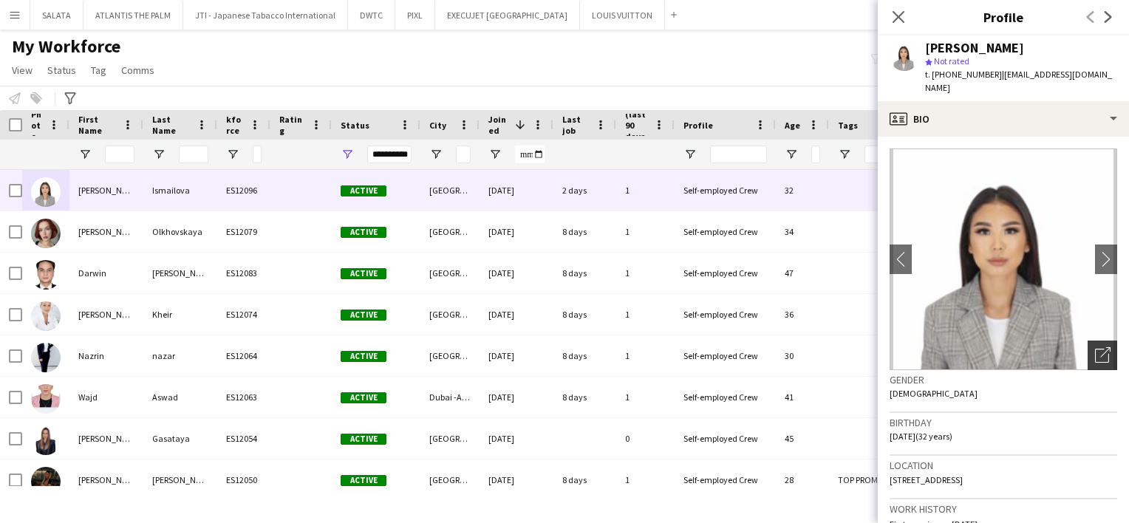
click at [1095, 347] on icon "Open photos pop-in" at bounding box center [1103, 355] width 16 height 16
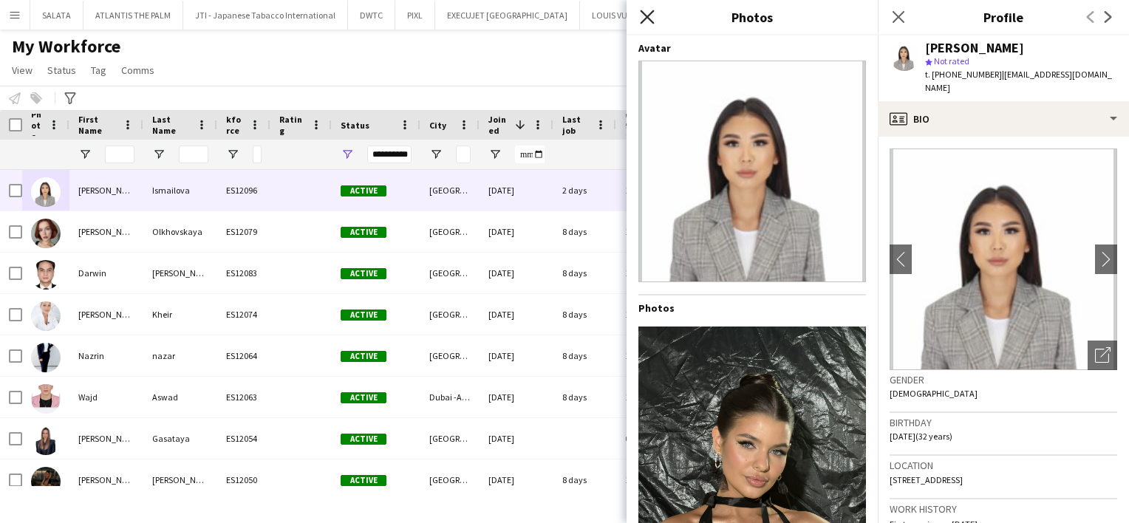
click at [650, 18] on icon "Close pop-in" at bounding box center [647, 17] width 14 height 14
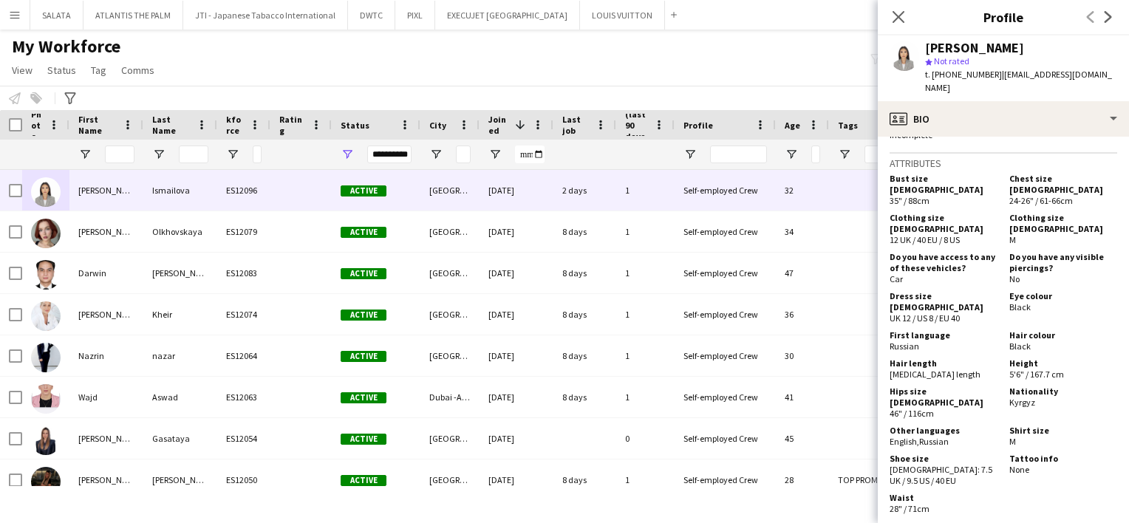
scroll to position [700, 0]
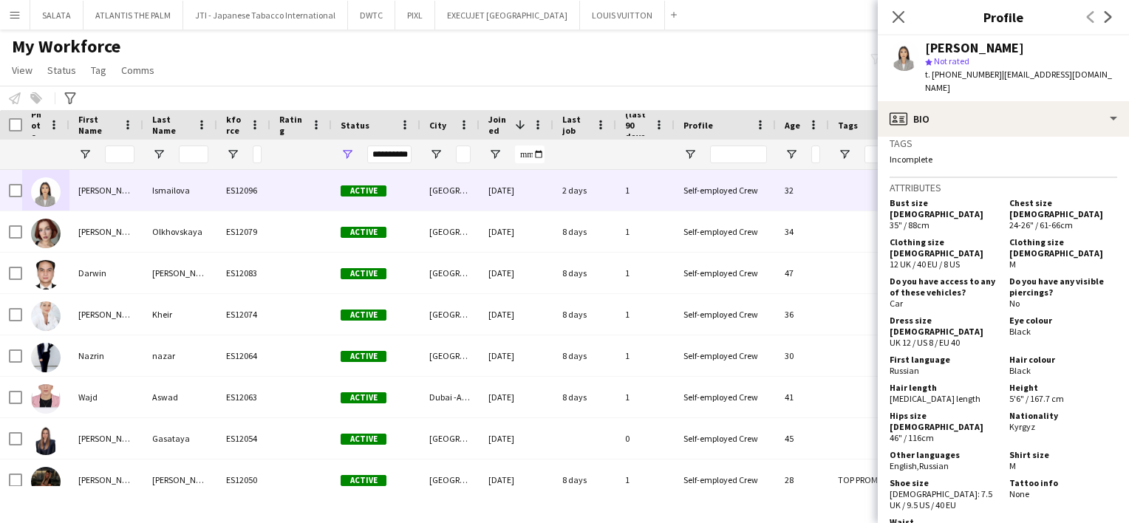
drag, startPoint x: 1027, startPoint y: 379, endPoint x: 1005, endPoint y: 381, distance: 23.0
click at [1010, 421] on span "Kyrgyz" at bounding box center [1023, 426] width 26 height 11
drag, startPoint x: 1005, startPoint y: 381, endPoint x: 1002, endPoint y: 355, distance: 26.8
click at [1004, 382] on div "Height 5'6" / 167.7 cm" at bounding box center [1061, 393] width 114 height 22
drag, startPoint x: 956, startPoint y: 407, endPoint x: 891, endPoint y: 414, distance: 66.2
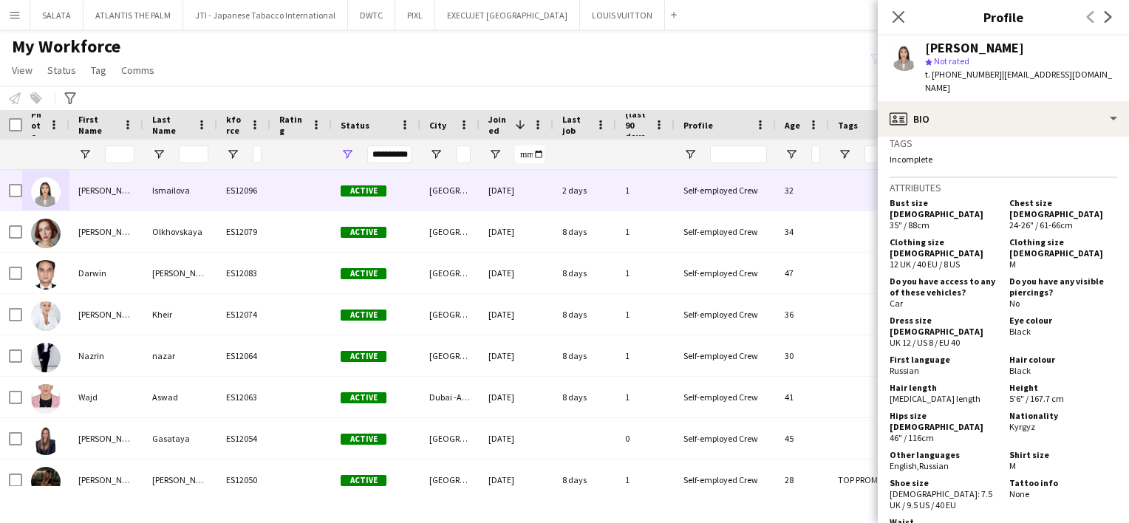
click at [891, 449] on div "Other languages English , Russian" at bounding box center [947, 460] width 114 height 22
drag, startPoint x: 891, startPoint y: 414, endPoint x: 904, endPoint y: 436, distance: 25.9
click at [904, 489] on span "[DEMOGRAPHIC_DATA]: 7.5 UK / 9.5 US / 40 EU" at bounding box center [941, 500] width 103 height 22
click at [896, 18] on icon "Close pop-in" at bounding box center [898, 17] width 14 height 14
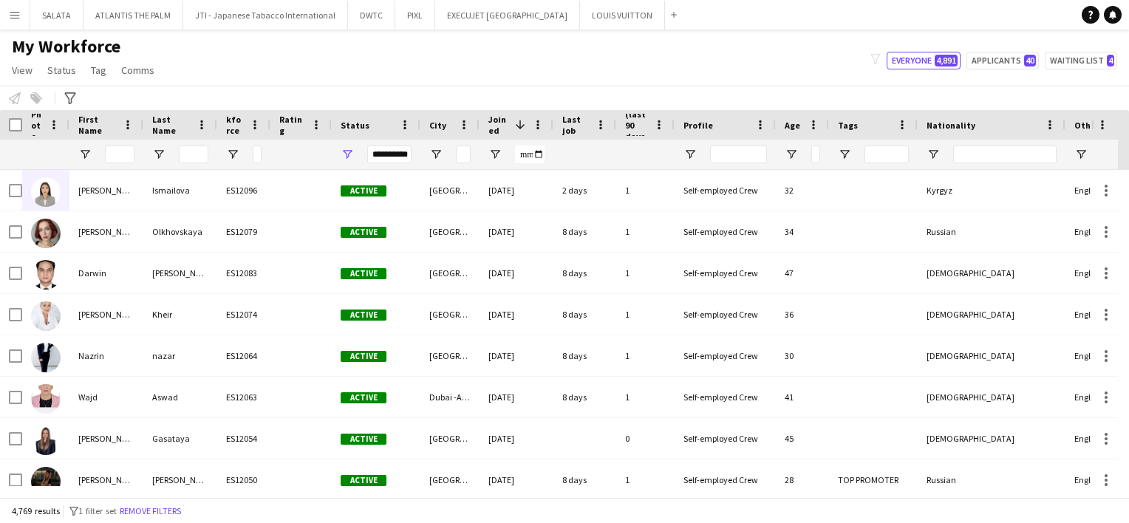
click at [669, 89] on div "Notify workforce Add to tag Select at least one crew to tag him or her. Advance…" at bounding box center [564, 98] width 1129 height 24
